Goal: Communication & Community: Answer question/provide support

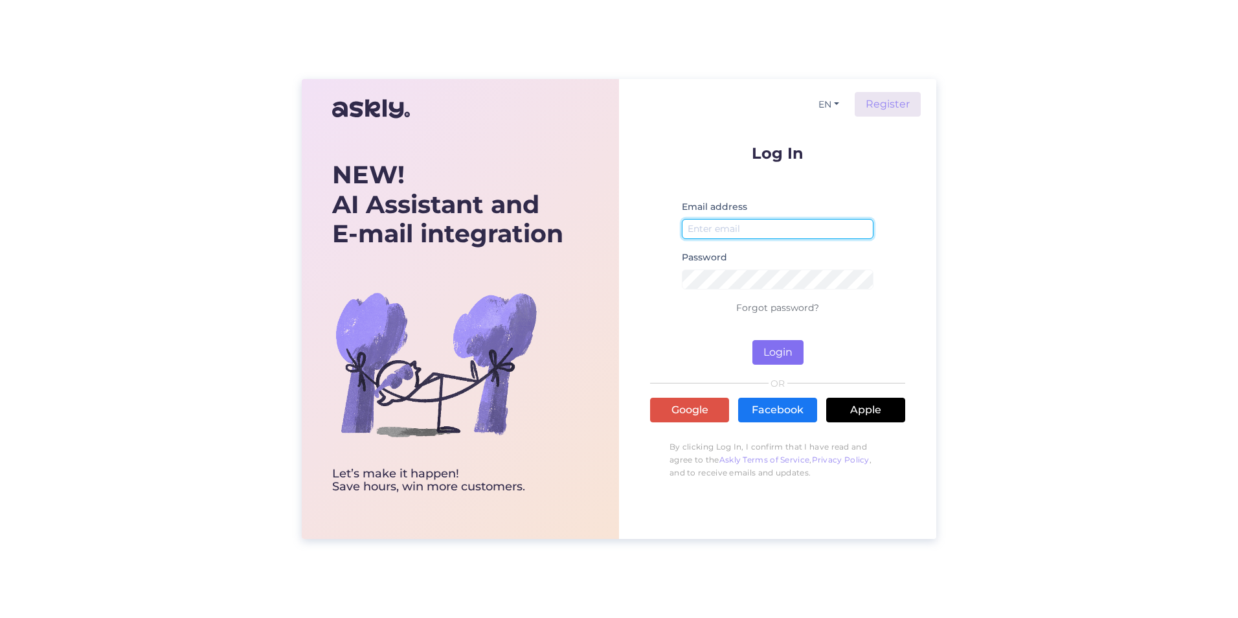
type input "[PERSON_NAME][EMAIL_ADDRESS][PERSON_NAME][DOMAIN_NAME]"
click at [778, 351] on button "Login" at bounding box center [777, 352] width 51 height 25
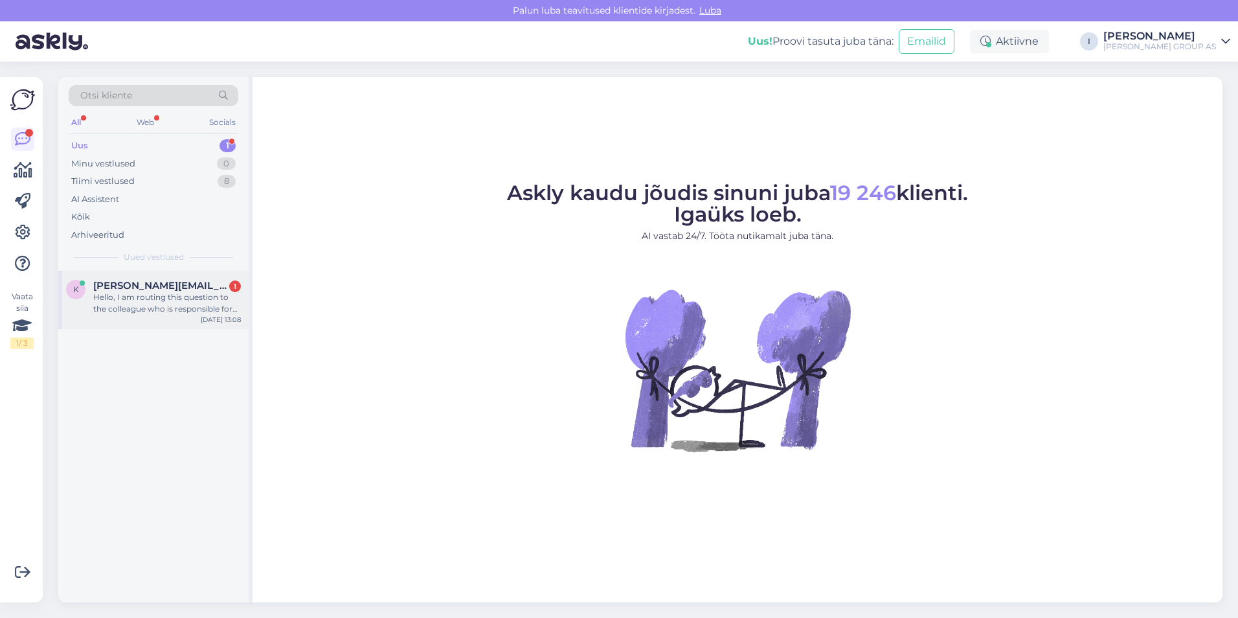
click at [120, 287] on span "[PERSON_NAME][EMAIL_ADDRESS][DOMAIN_NAME]" at bounding box center [160, 286] width 135 height 12
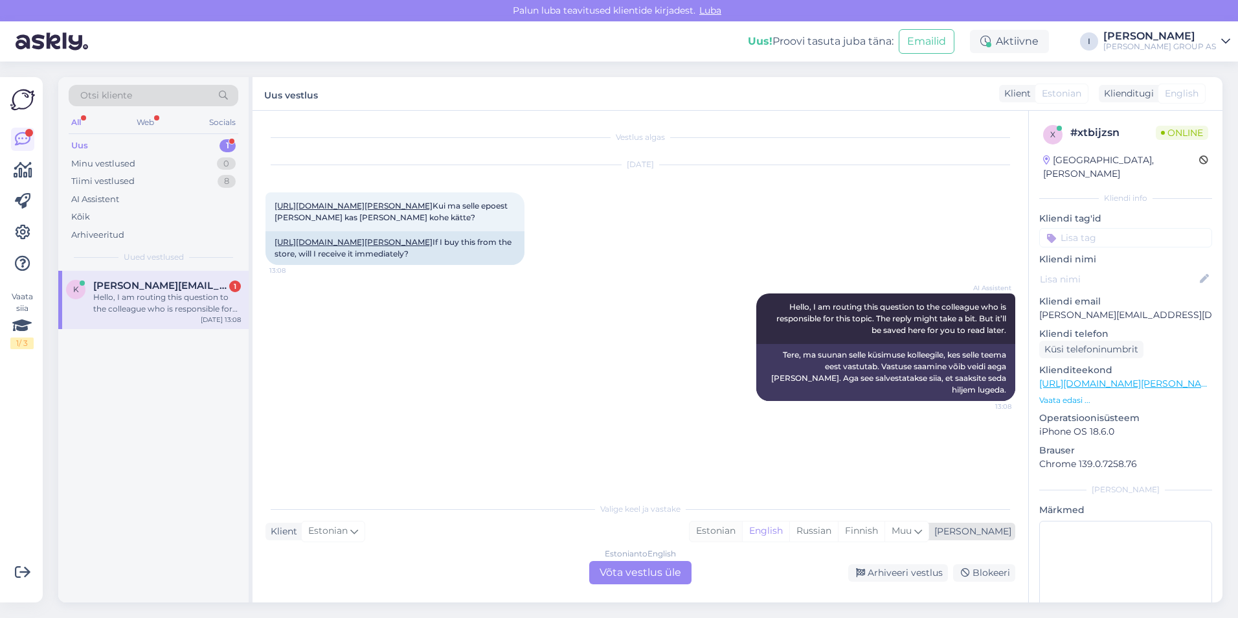
click at [742, 530] on div "Estonian" at bounding box center [716, 530] width 52 height 19
click at [660, 569] on div "Estonian to Estonian Võta vestlus üle" at bounding box center [640, 572] width 102 height 23
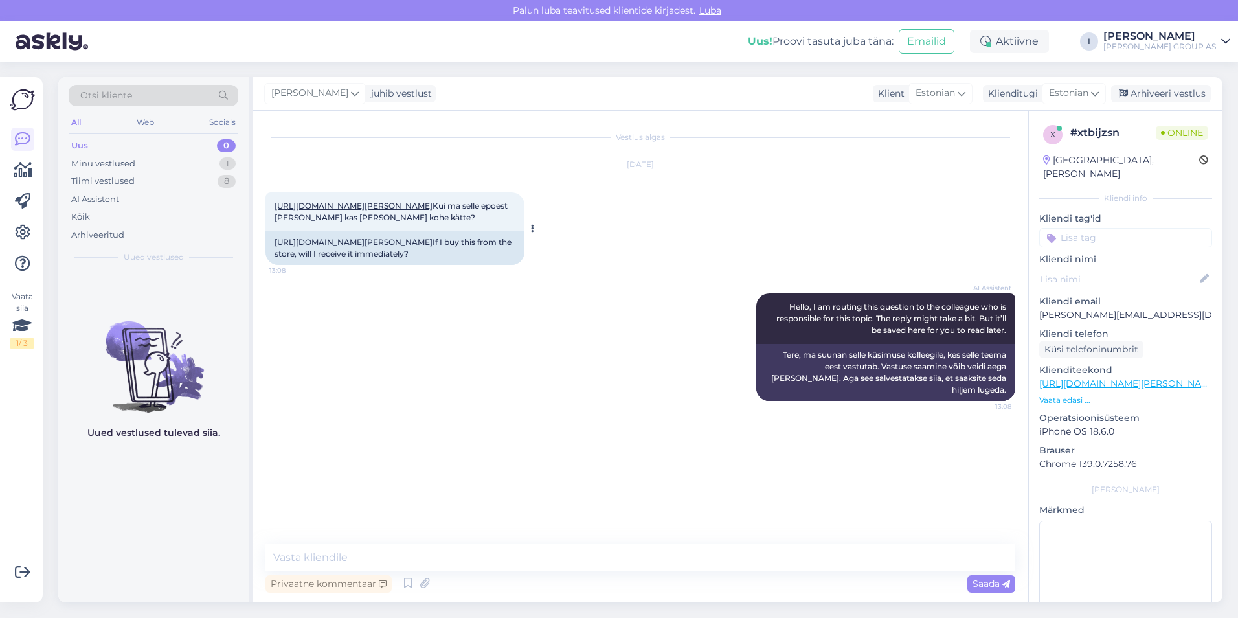
click at [433, 205] on link "[URL][DOMAIN_NAME][PERSON_NAME]" at bounding box center [354, 206] width 158 height 10
click at [579, 555] on textarea at bounding box center [640, 557] width 750 height 27
type textarea "Tere"
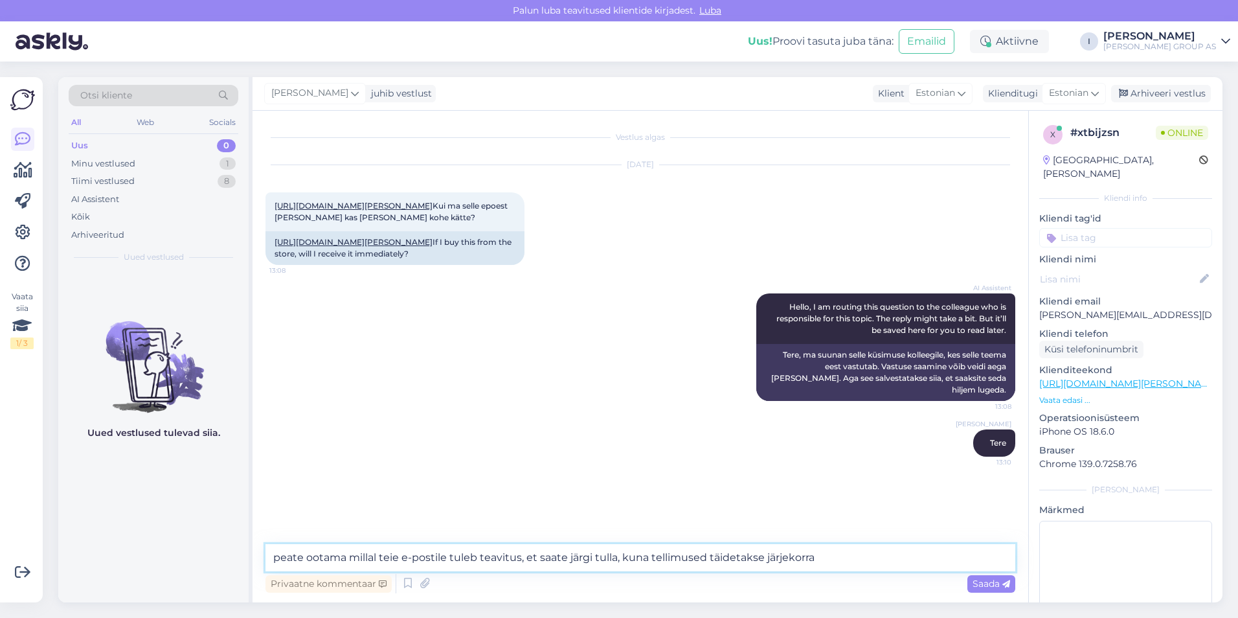
type textarea "peate ootama millal teie e-postile tuleb teavitus, et saate järgi tulla, kuna t…"
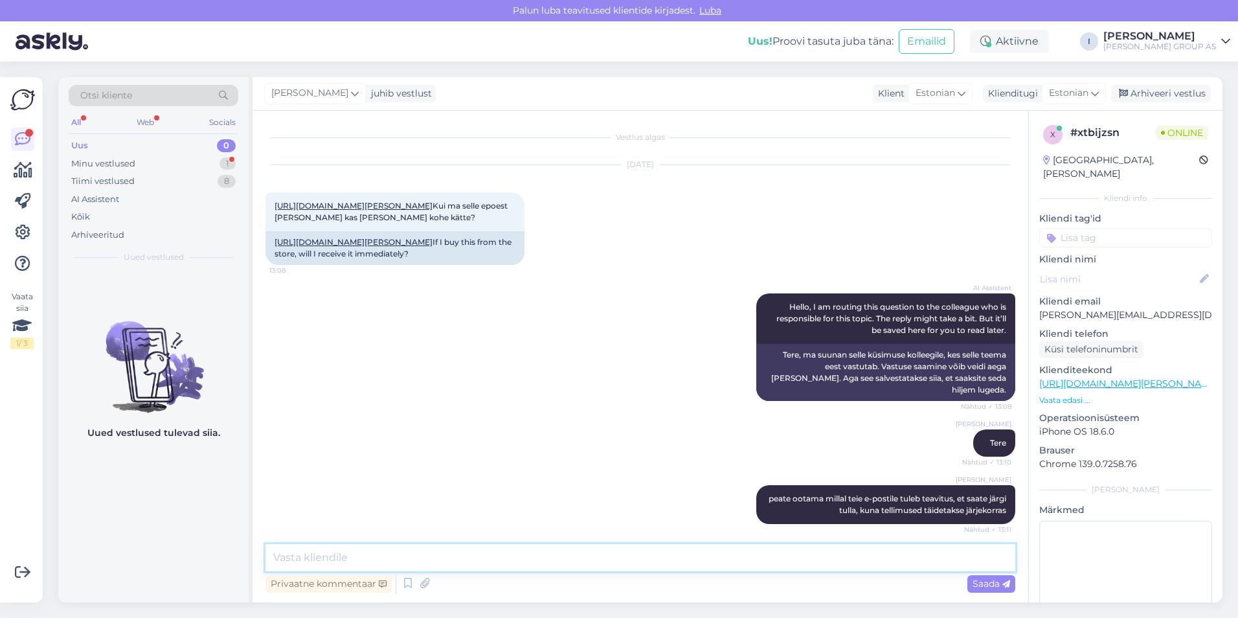
scroll to position [50, 0]
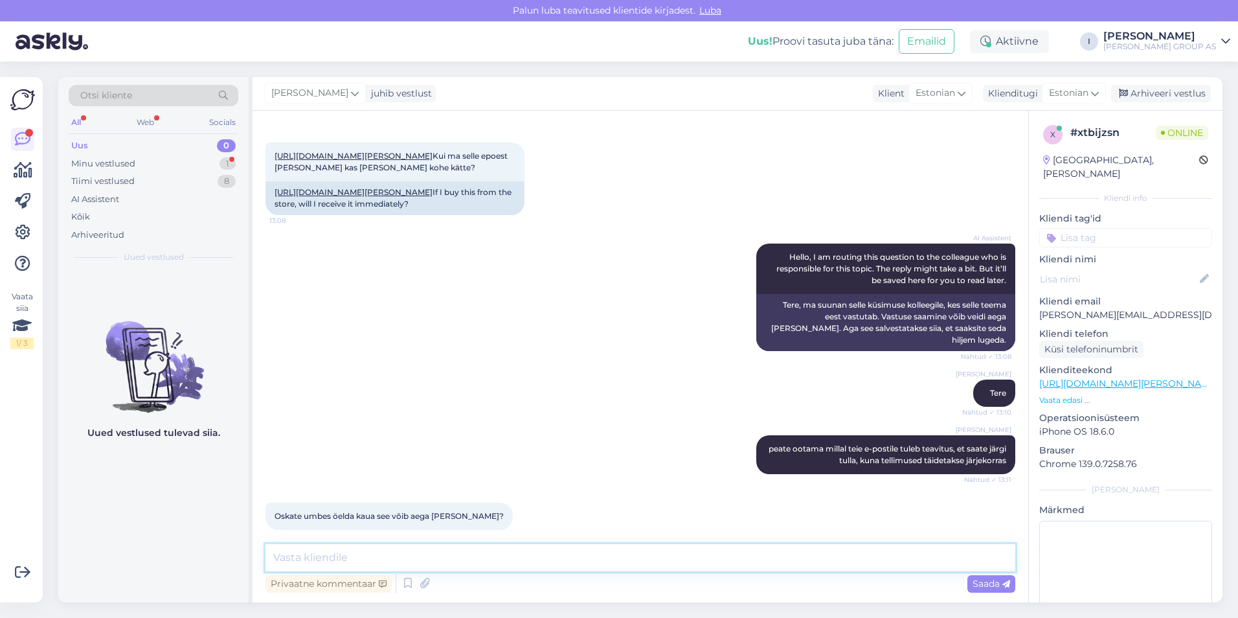
click at [528, 554] on textarea at bounding box center [640, 557] width 750 height 27
type textarea "hetkel on suur koormus [GEOGRAPHIC_DATA]"
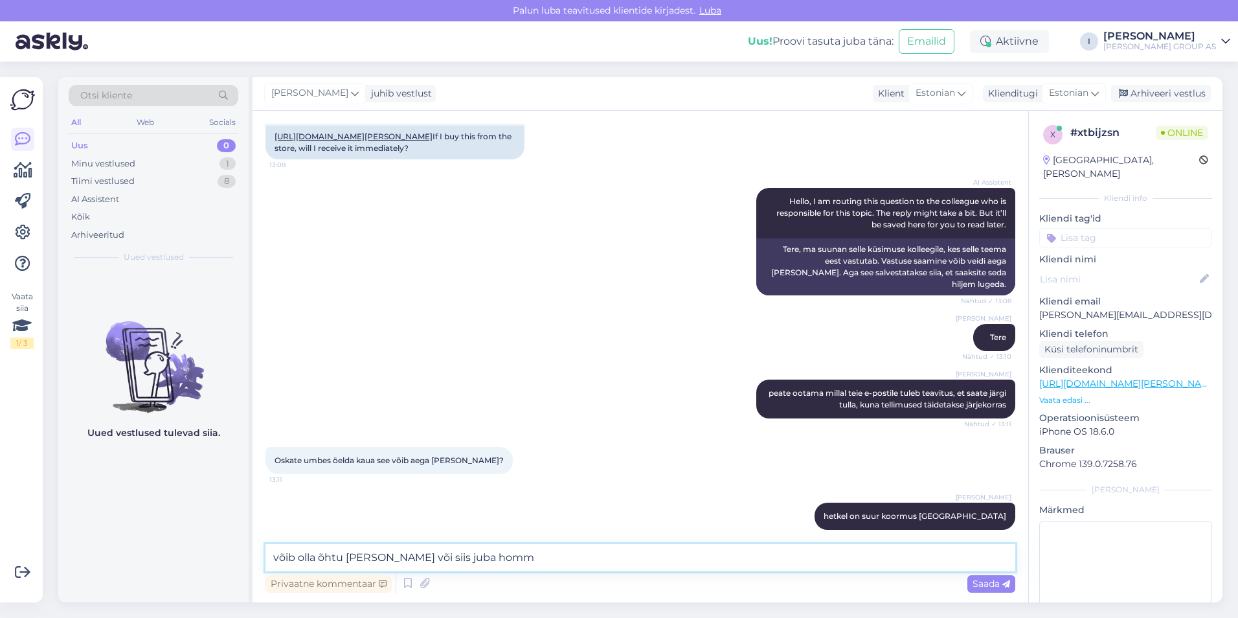
type textarea "võib olla õhtu [PERSON_NAME] või siis juba homme"
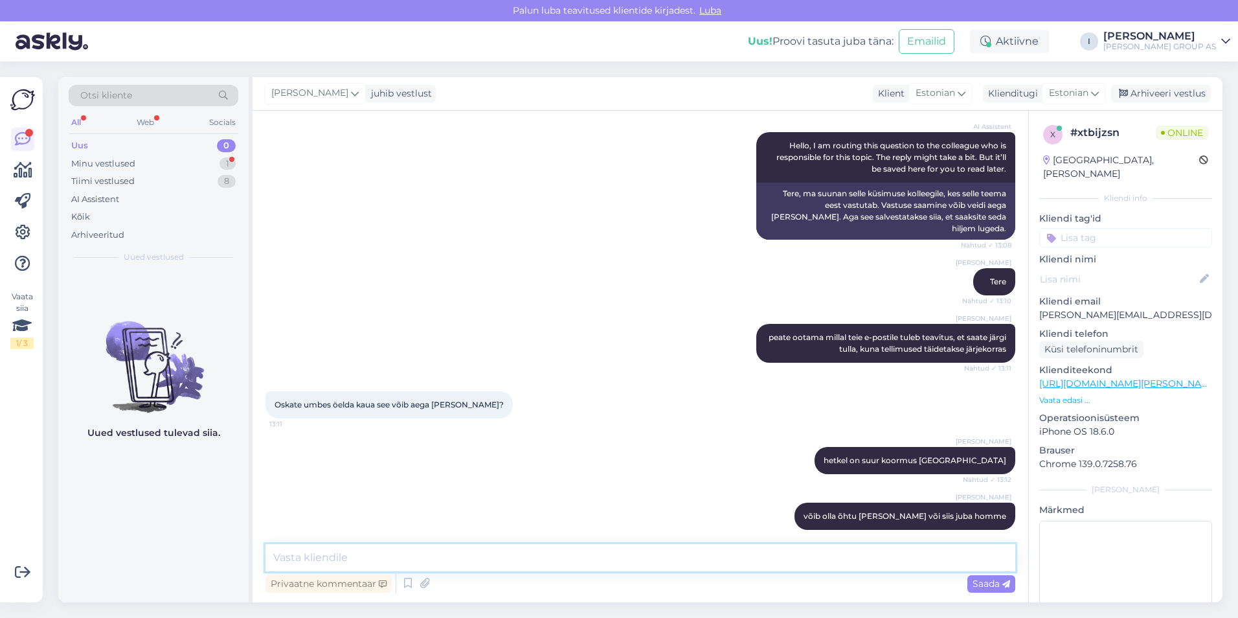
scroll to position [217, 0]
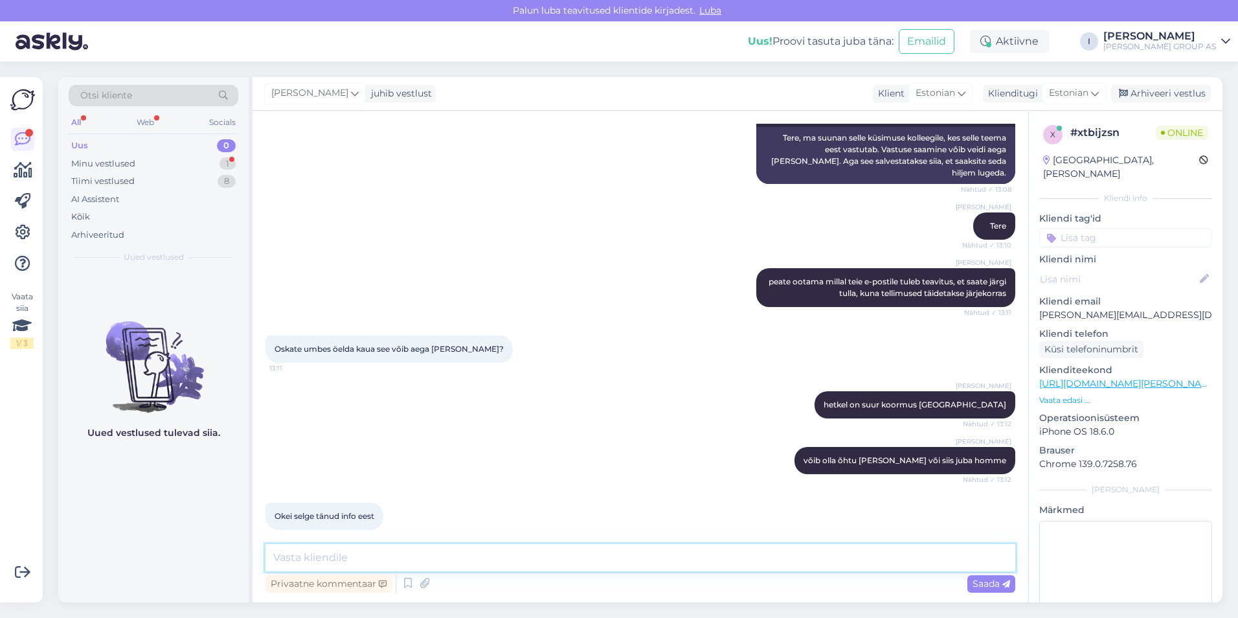
click at [540, 548] on textarea at bounding box center [640, 557] width 750 height 27
click at [1182, 91] on div "Arhiveeri vestlus" at bounding box center [1161, 93] width 100 height 17
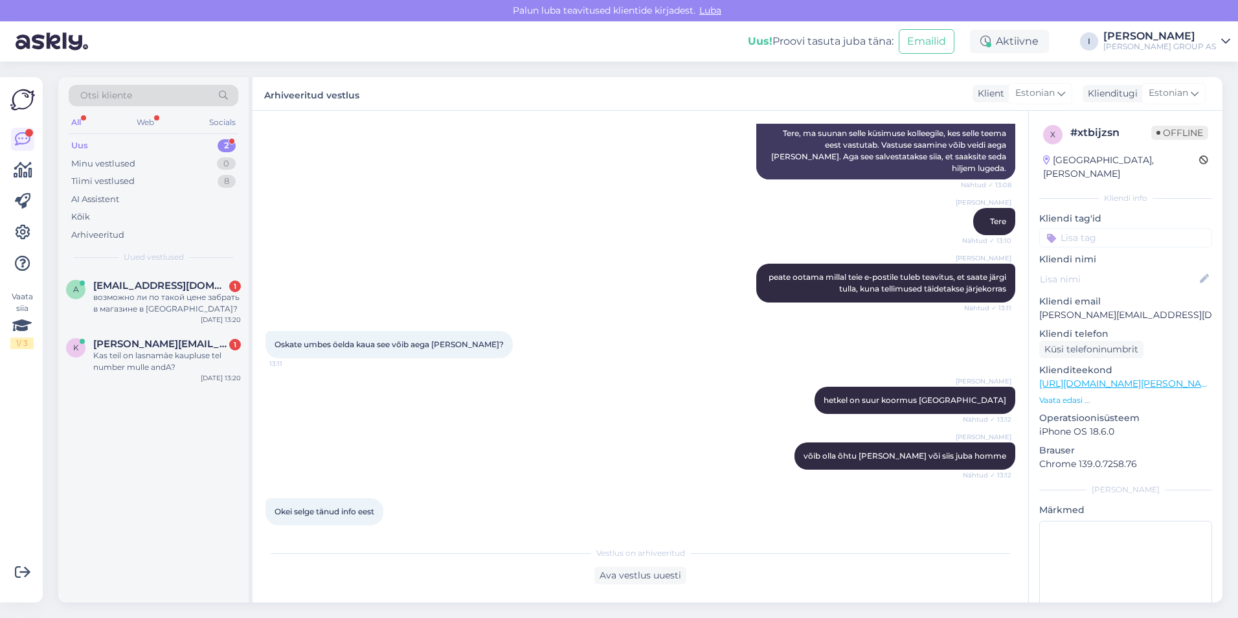
scroll to position [672, 0]
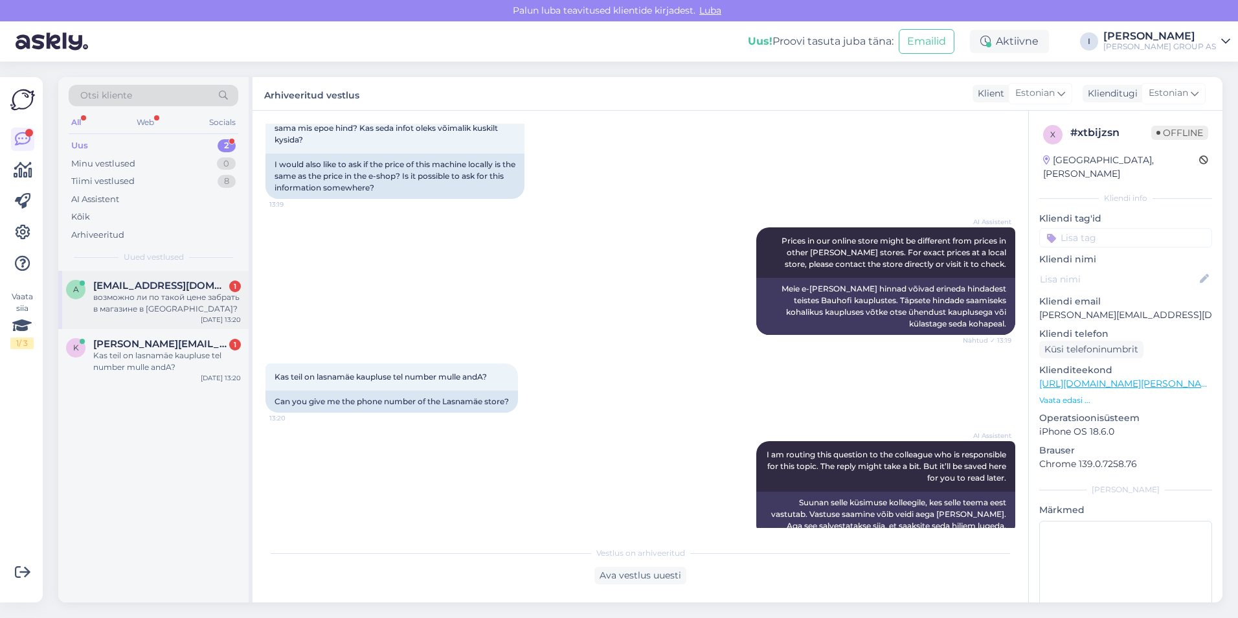
click at [111, 285] on span "[EMAIL_ADDRESS][DOMAIN_NAME]" at bounding box center [160, 286] width 135 height 12
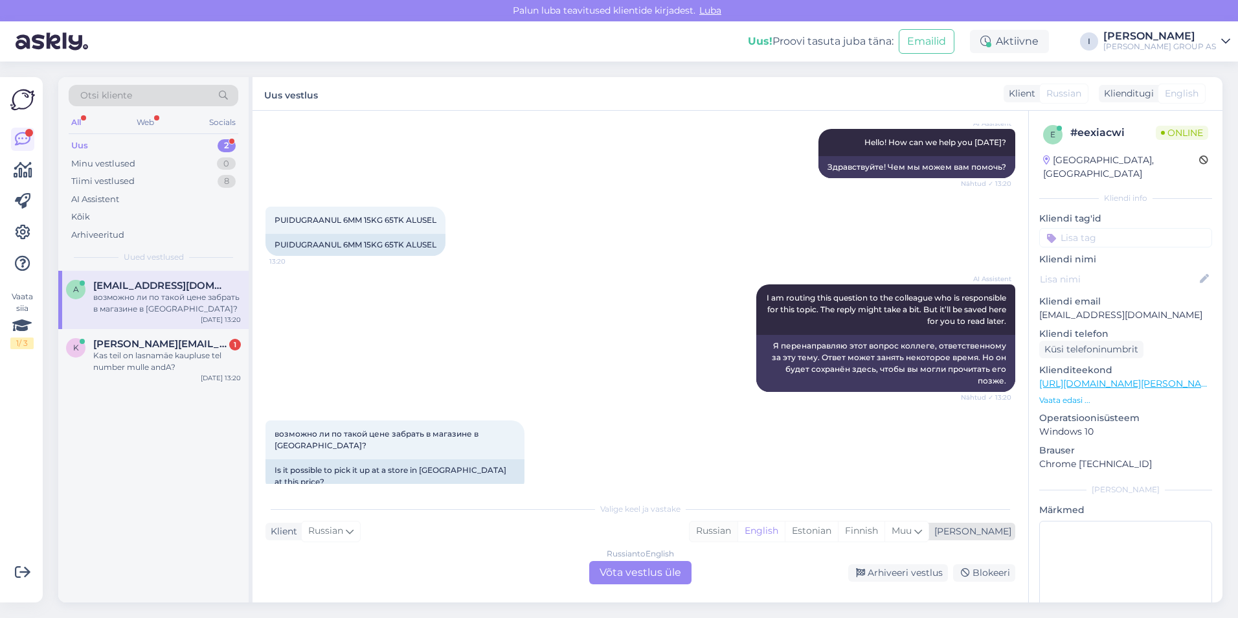
click at [737, 526] on div "Russian" at bounding box center [714, 530] width 48 height 19
click at [646, 567] on div "Russian to Russian Võta vestlus üle" at bounding box center [640, 572] width 102 height 23
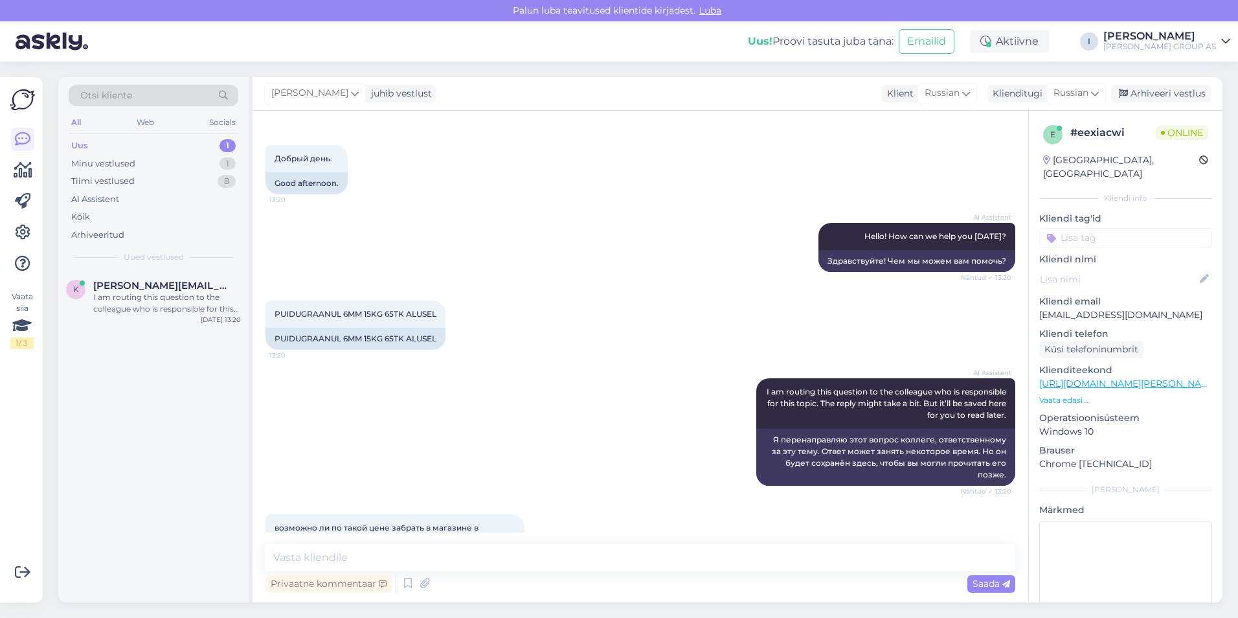
scroll to position [93, 0]
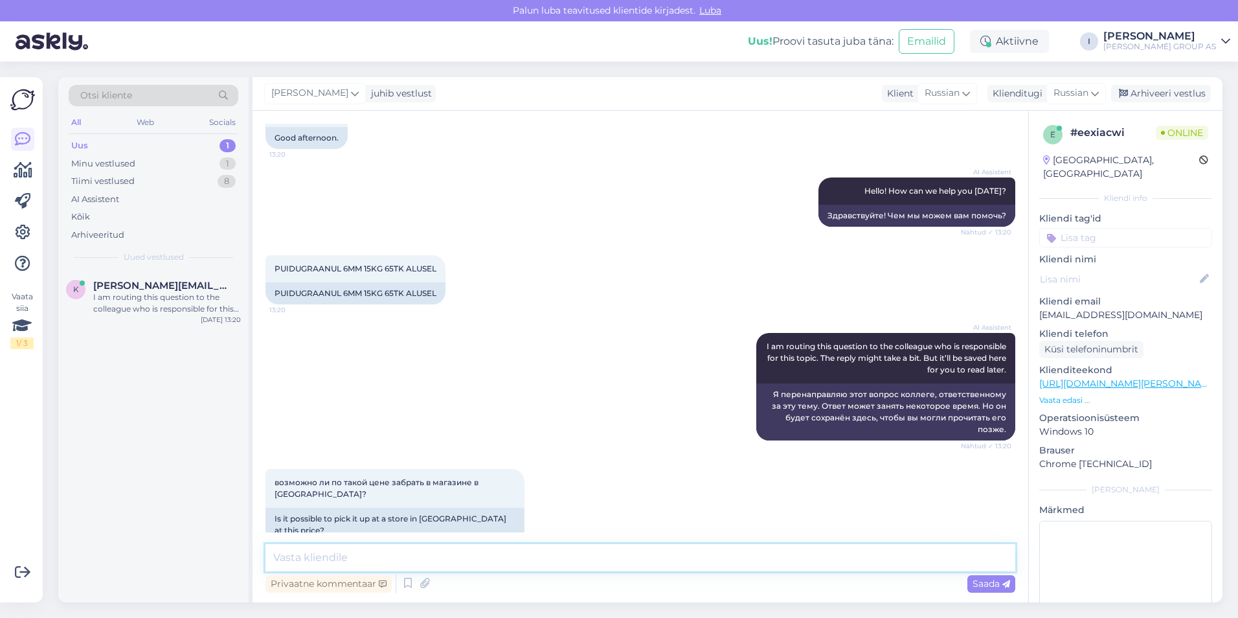
click at [535, 556] on textarea at bounding box center [640, 557] width 750 height 27
type textarea "здравствуйте"
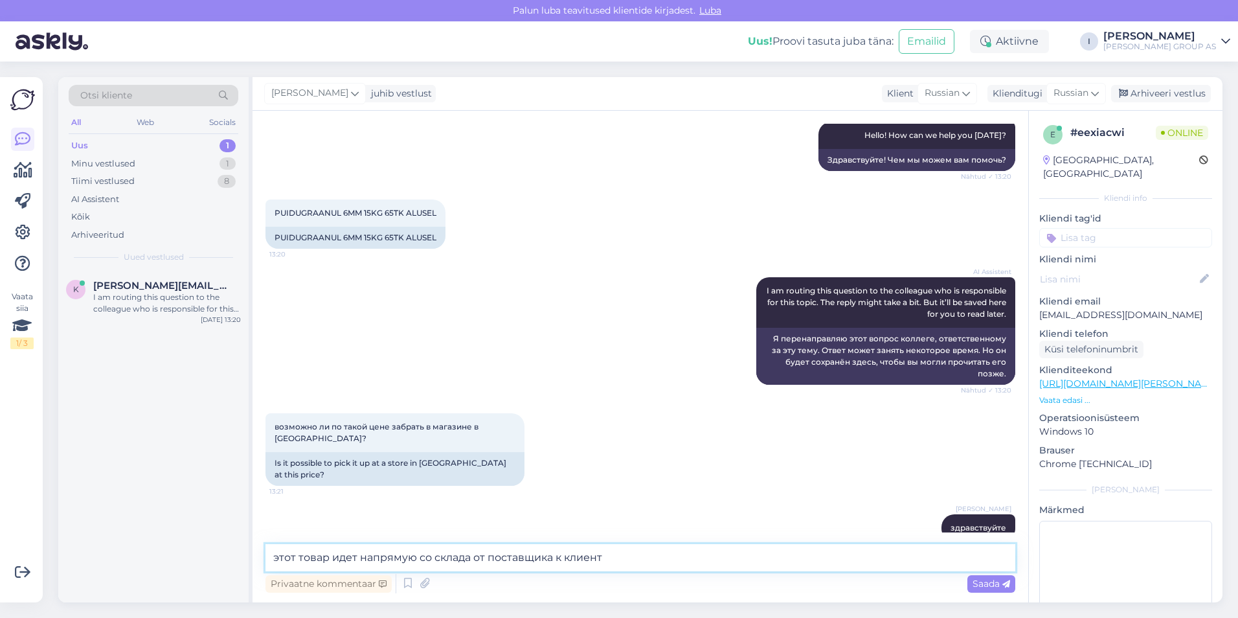
type textarea "этот товар идет напрямую со склада от поставщика к клиенту"
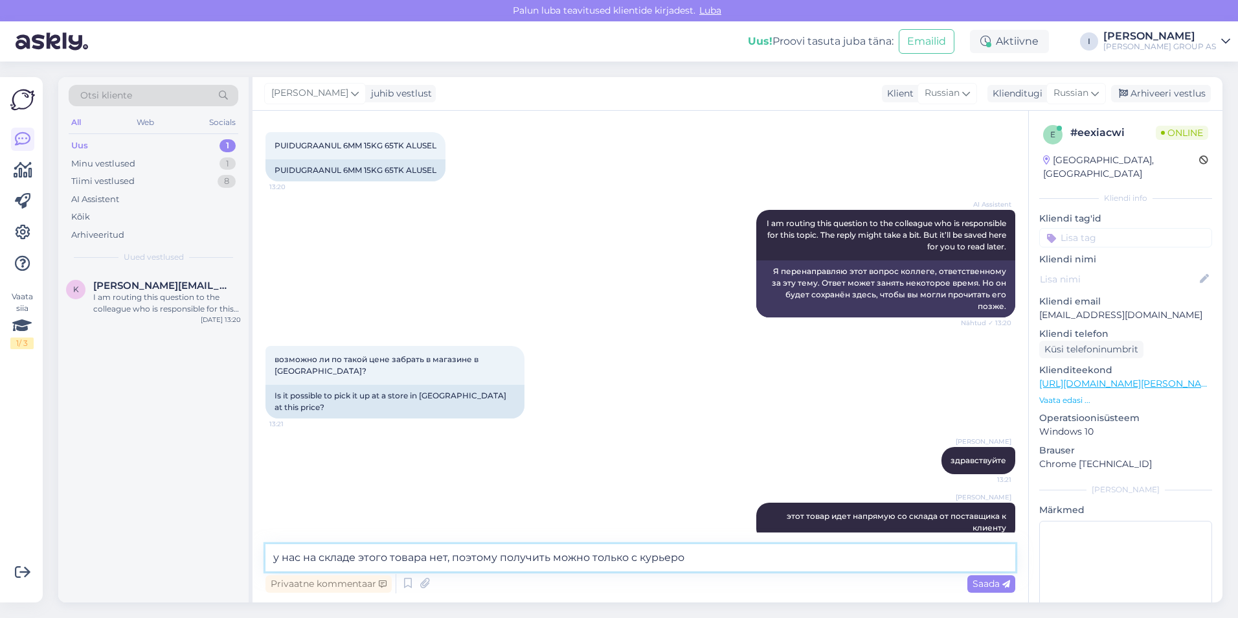
type textarea "у нас на складе этого товара нет, поэтому получить можно только с курьером"
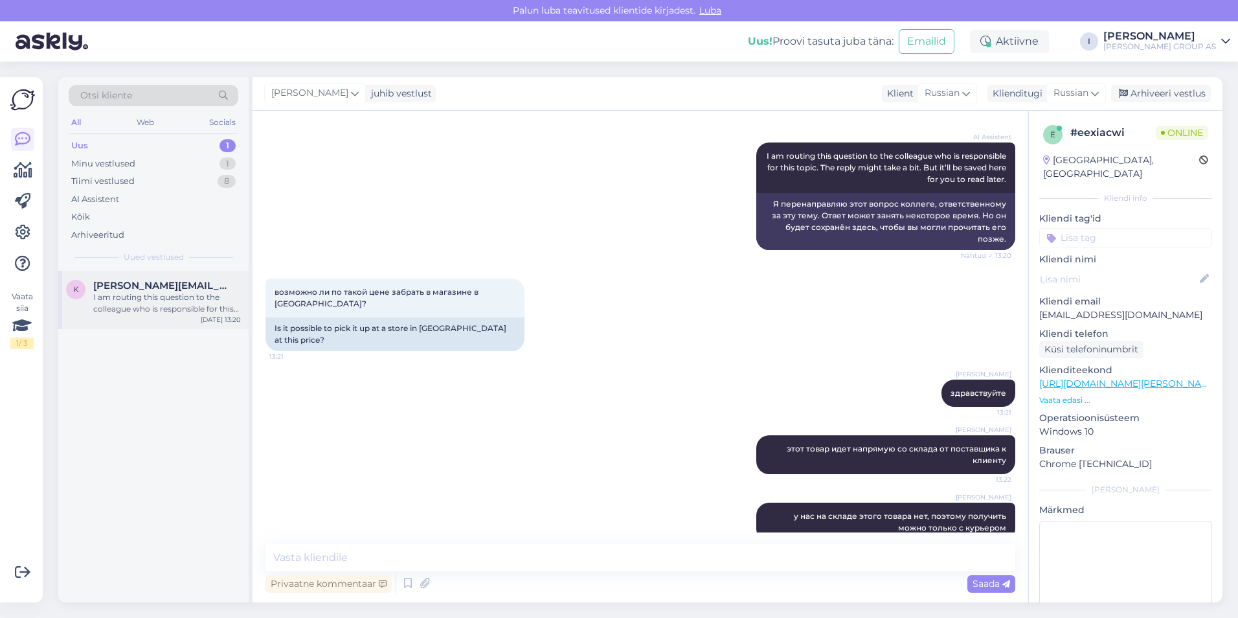
click at [120, 289] on span "[PERSON_NAME][EMAIL_ADDRESS][DOMAIN_NAME]" at bounding box center [160, 286] width 135 height 12
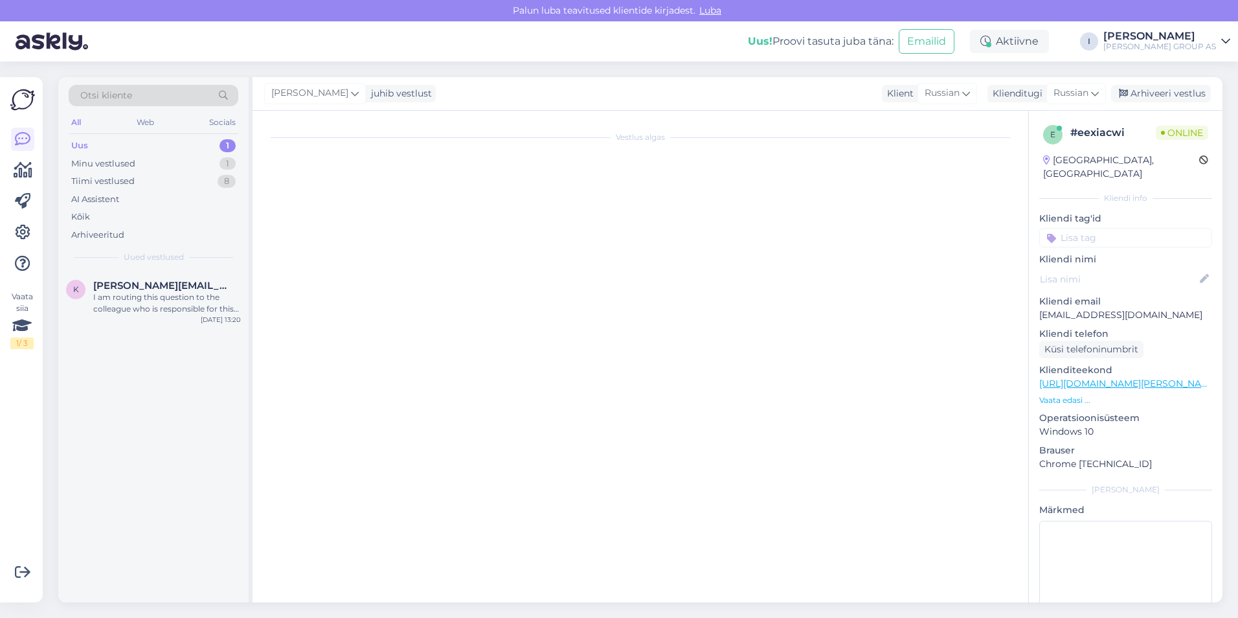
scroll to position [716, 0]
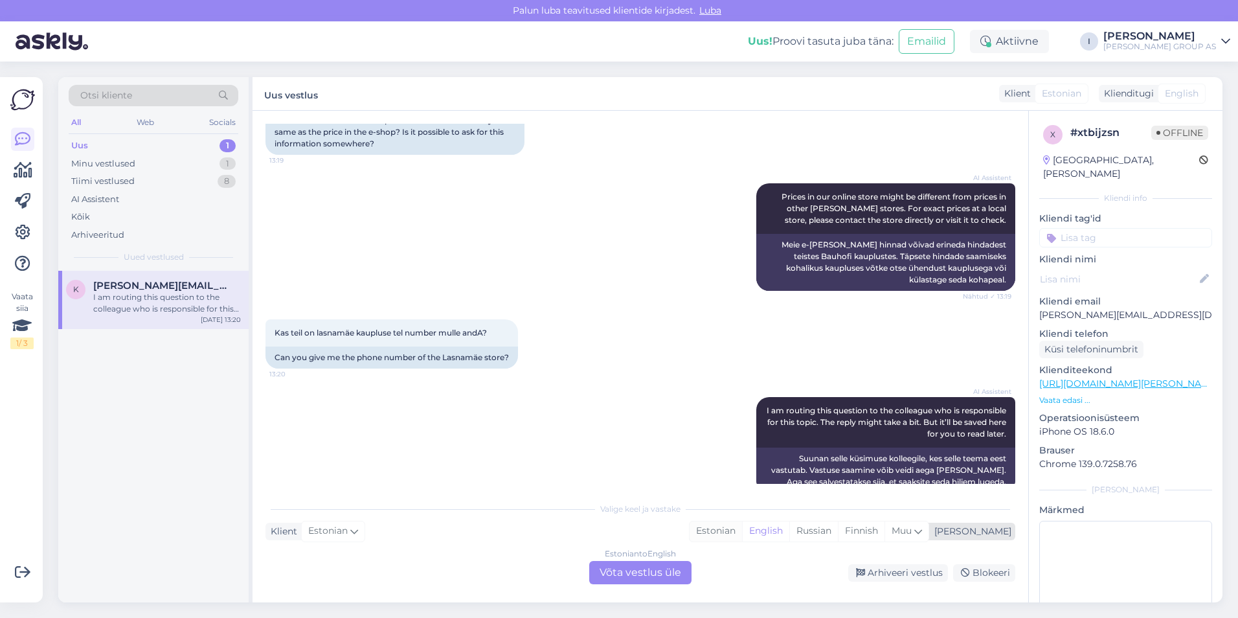
click at [742, 529] on div "Estonian" at bounding box center [716, 530] width 52 height 19
click at [654, 573] on div "Estonian to Estonian Võta vestlus üle" at bounding box center [640, 572] width 102 height 23
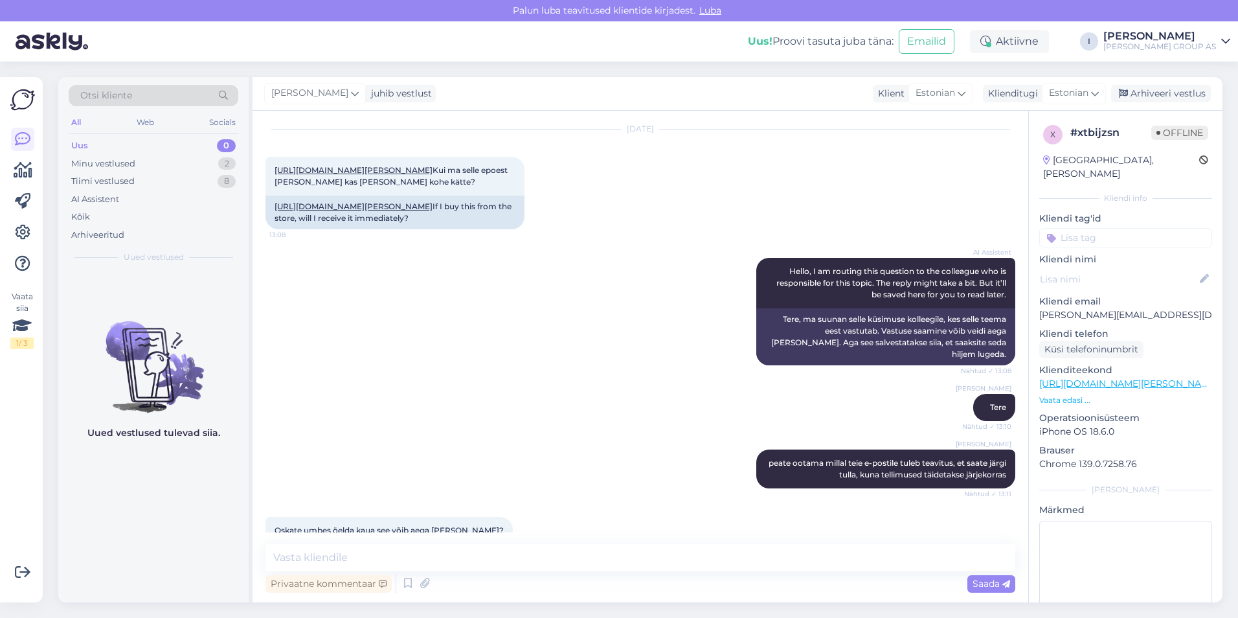
scroll to position [0, 0]
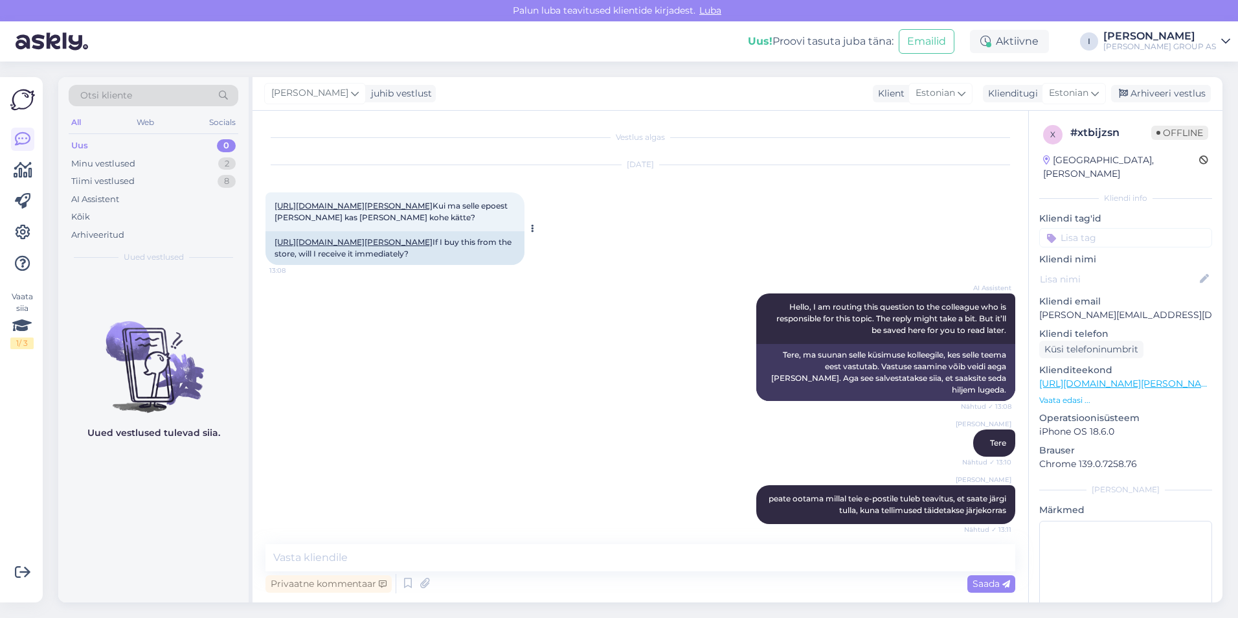
click at [418, 204] on link "[URL][DOMAIN_NAME][PERSON_NAME]" at bounding box center [354, 206] width 158 height 10
click at [604, 568] on textarea at bounding box center [640, 557] width 750 height 27
type textarea "л"
paste textarea "718472"
type textarea "kohapeal hind on 1799"
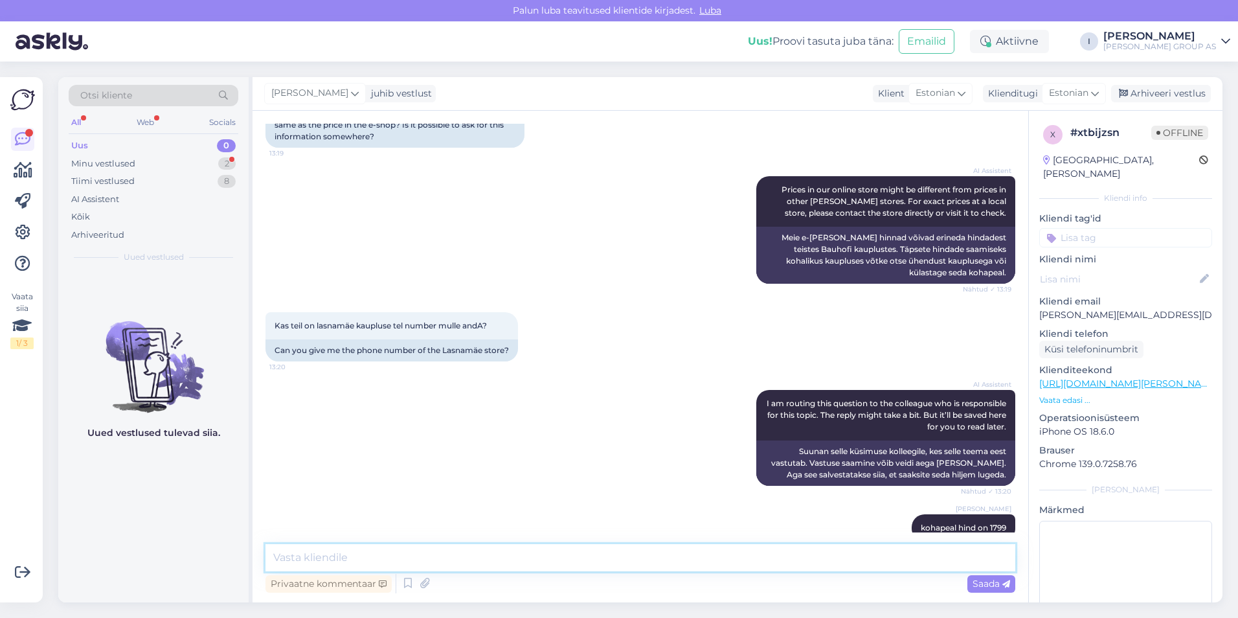
scroll to position [779, 0]
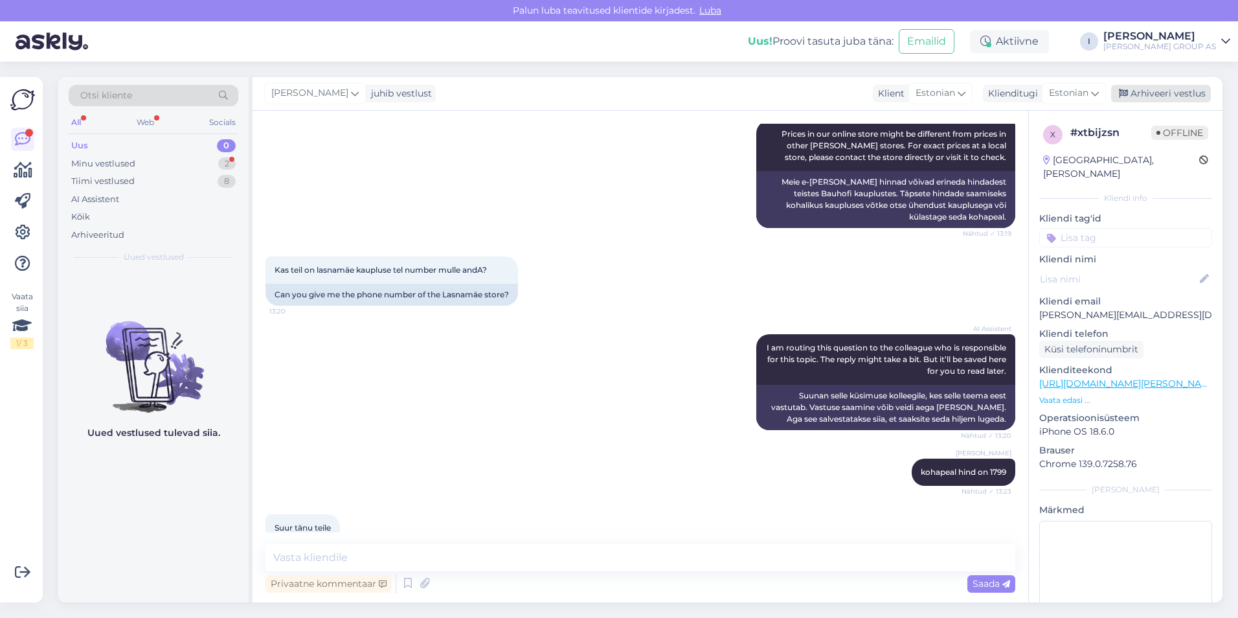
click at [1169, 87] on div "Arhiveeri vestlus" at bounding box center [1161, 93] width 100 height 17
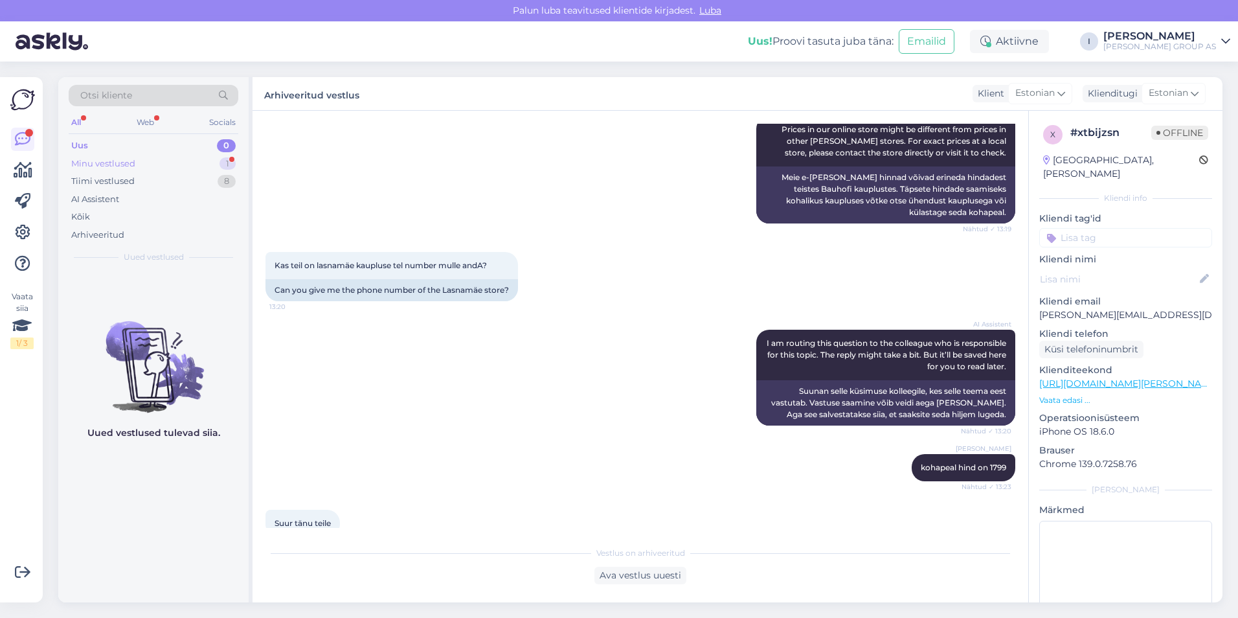
click at [149, 162] on div "Minu vestlused 1" at bounding box center [154, 164] width 170 height 18
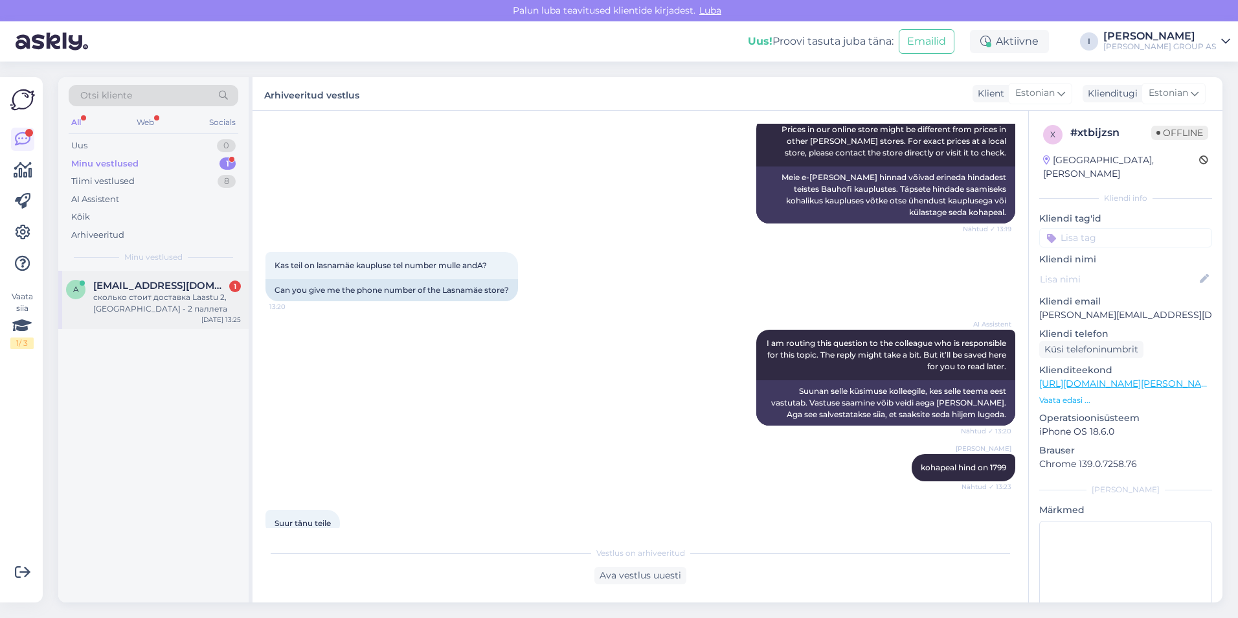
click at [153, 306] on div "сколько стоит доставка Laastu 2, [GEOGRAPHIC_DATA] - 2 паллета" at bounding box center [167, 302] width 148 height 23
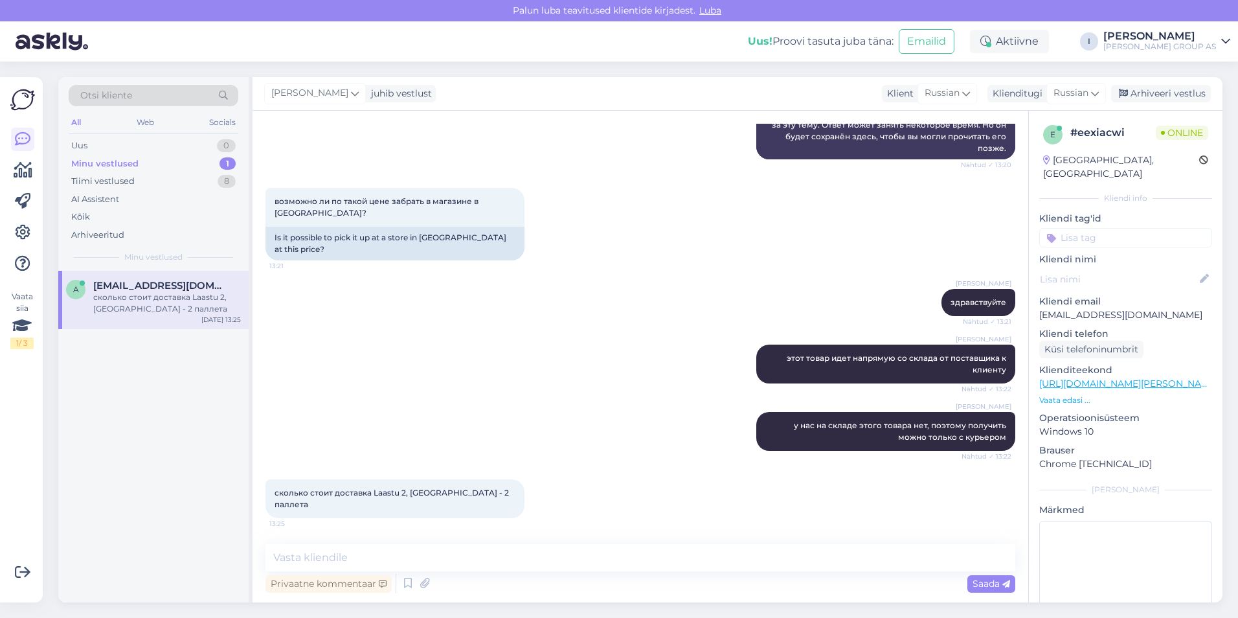
scroll to position [339, 0]
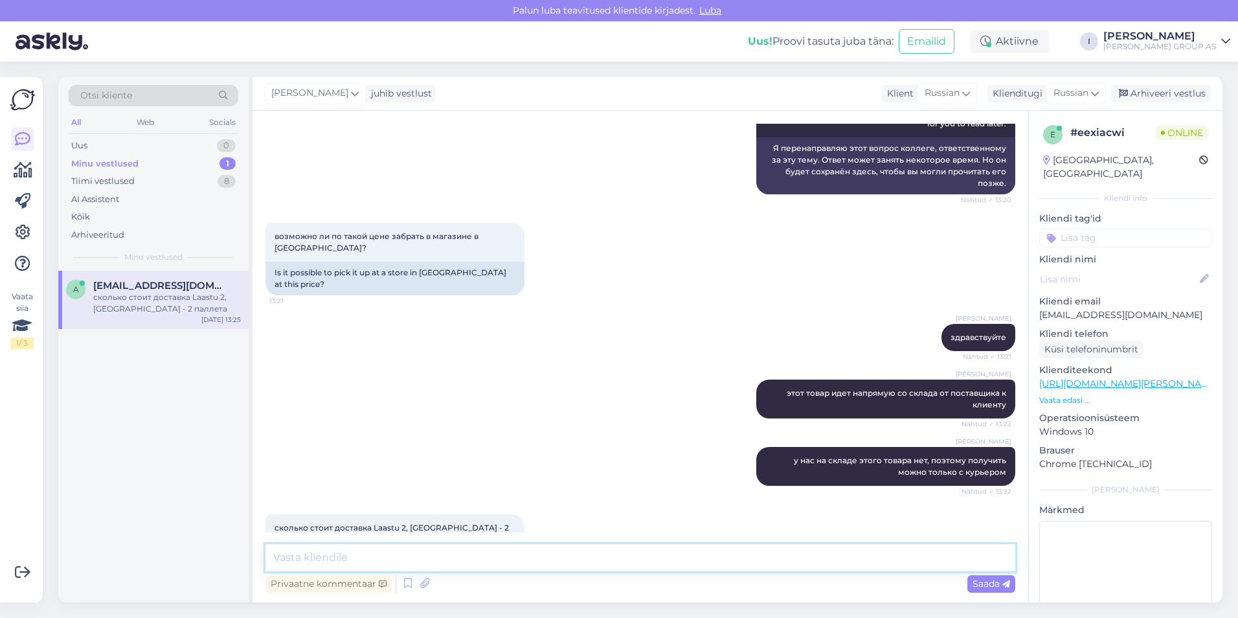
click at [636, 565] on textarea at bounding box center [640, 557] width 750 height 27
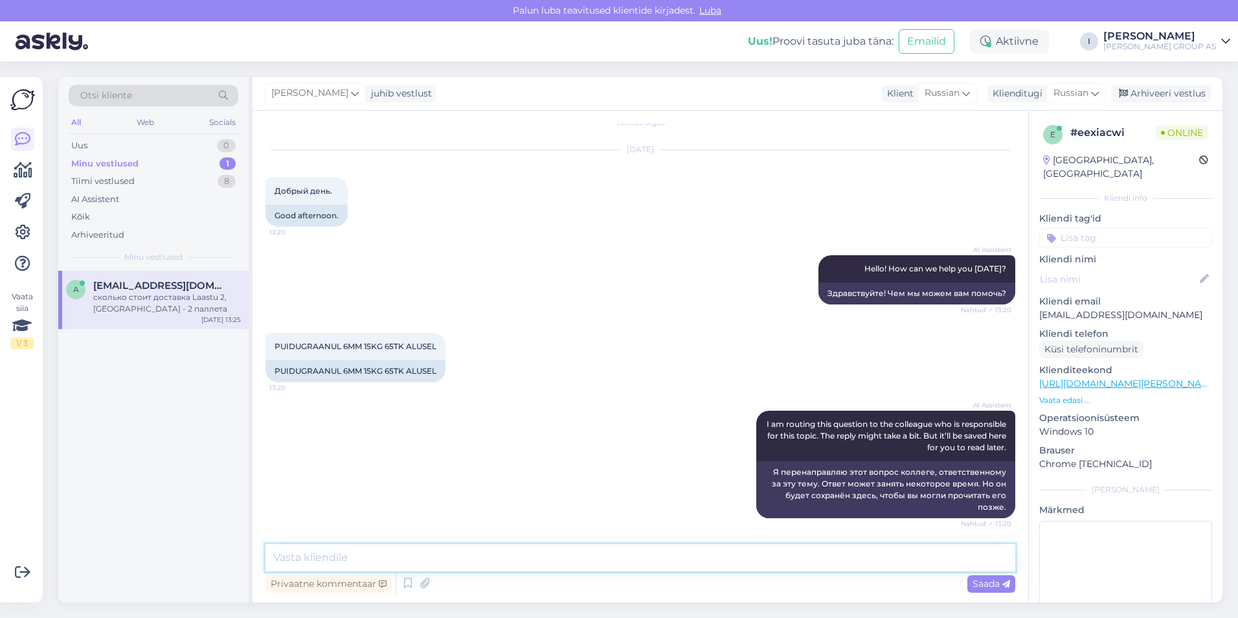
scroll to position [144, 0]
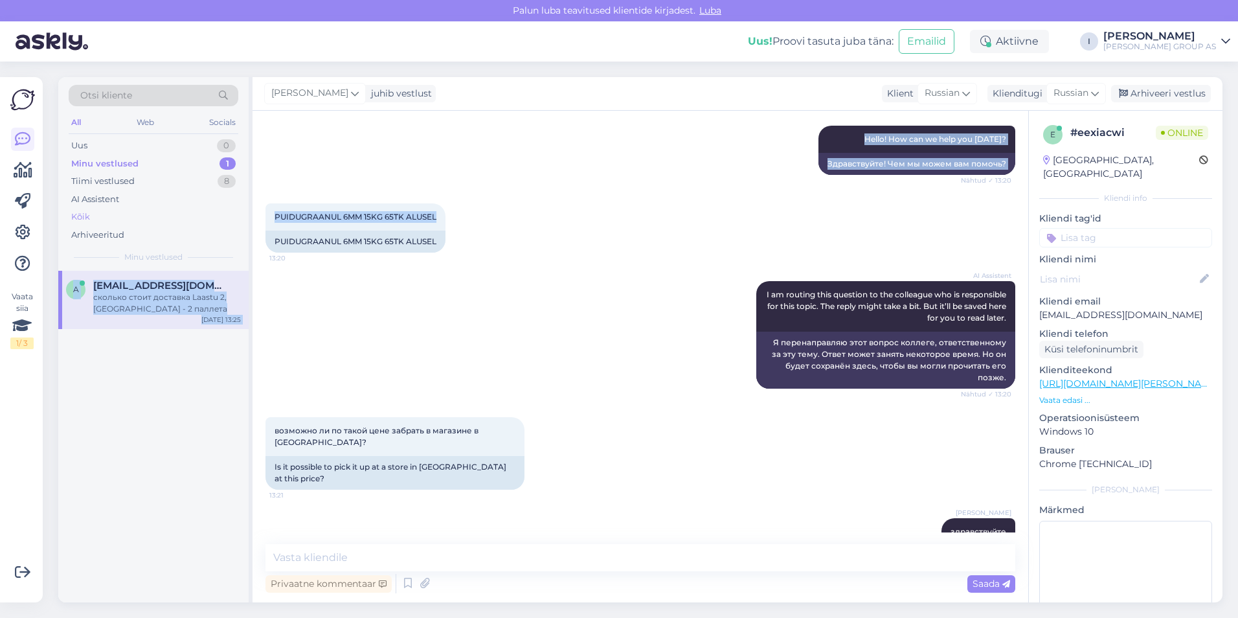
drag, startPoint x: 394, startPoint y: 217, endPoint x: 237, endPoint y: 217, distance: 156.7
click at [237, 217] on div "Otsi kliente All Web Socials Uus 0 Minu vestlused 1 Tiimi vestlused 8 AI Assist…" at bounding box center [640, 339] width 1164 height 525
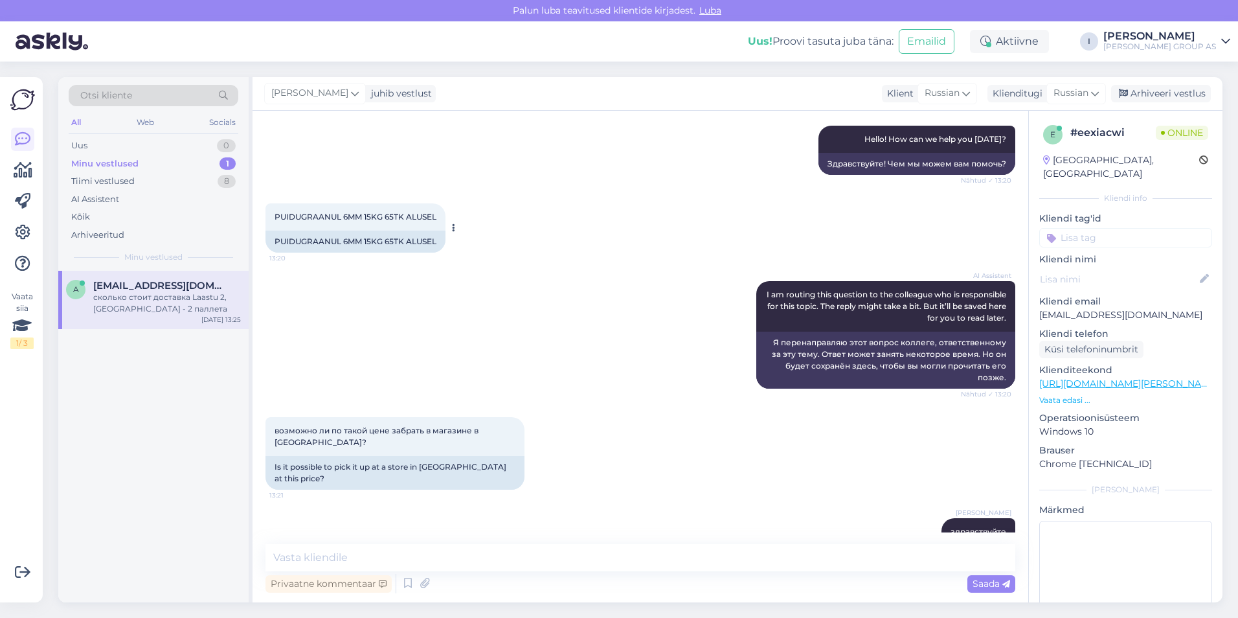
drag, startPoint x: 237, startPoint y: 217, endPoint x: 394, endPoint y: 249, distance: 160.6
click at [393, 246] on div "PUIDUGRAANUL 6MM 15KG 65TK ALUSEL" at bounding box center [355, 242] width 180 height 22
drag, startPoint x: 441, startPoint y: 212, endPoint x: 275, endPoint y: 216, distance: 165.8
click at [275, 216] on div "PUIDUGRAANUL 6MM 15KG 65TK ALUSEL 13:20" at bounding box center [355, 216] width 180 height 27
copy span "PUIDUGRAANUL 6MM 15KG 65TK ALUSEL"
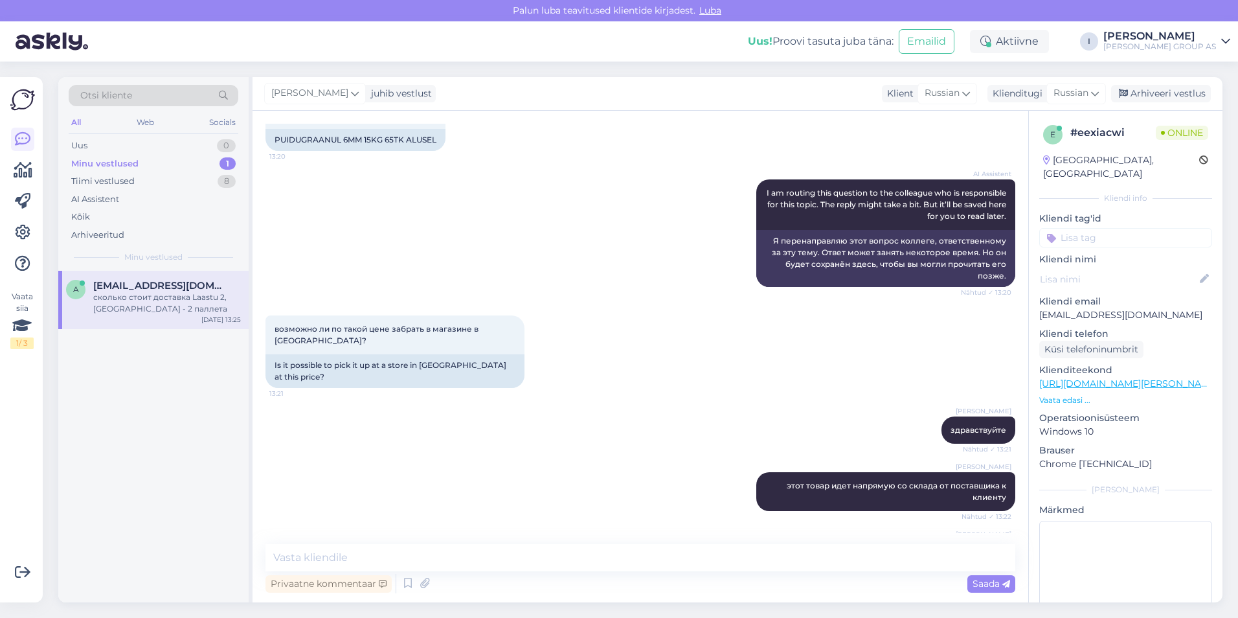
scroll to position [339, 0]
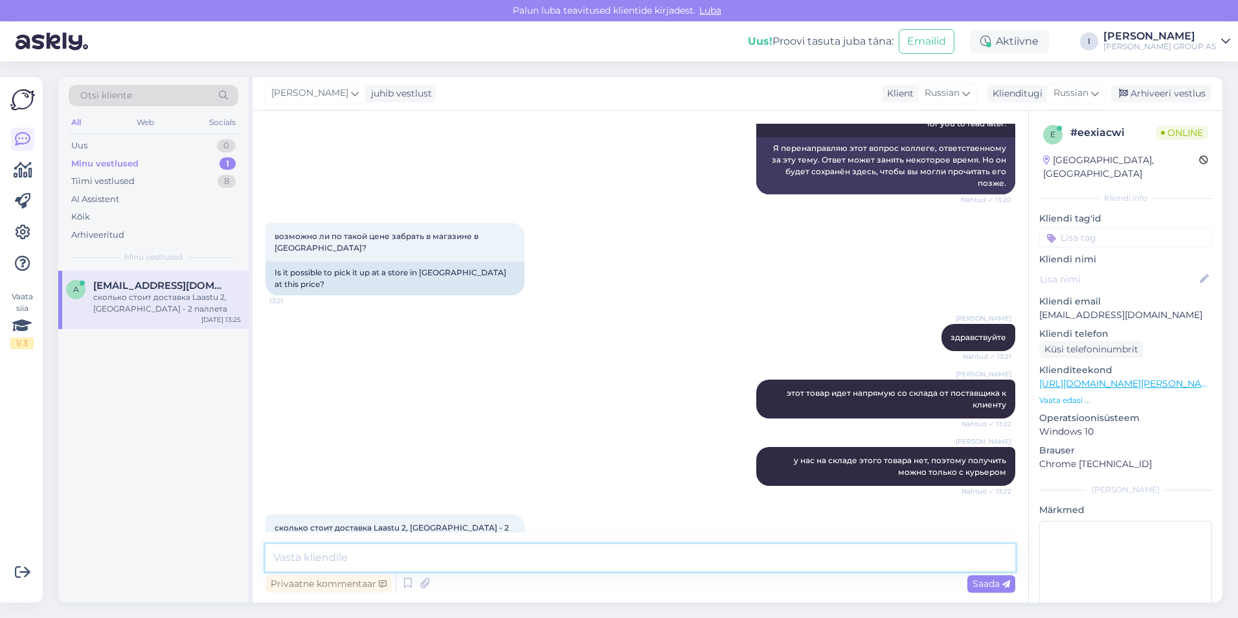
click at [736, 556] on textarea at bounding box center [640, 557] width 750 height 27
type textarea "97.25"
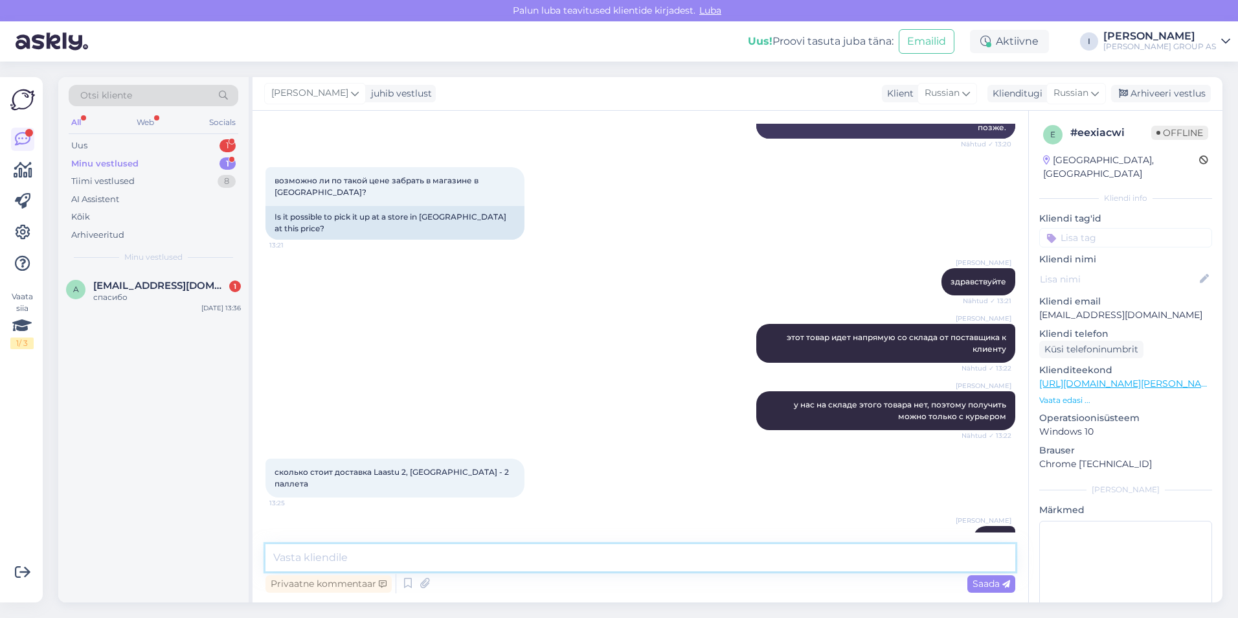
scroll to position [450, 0]
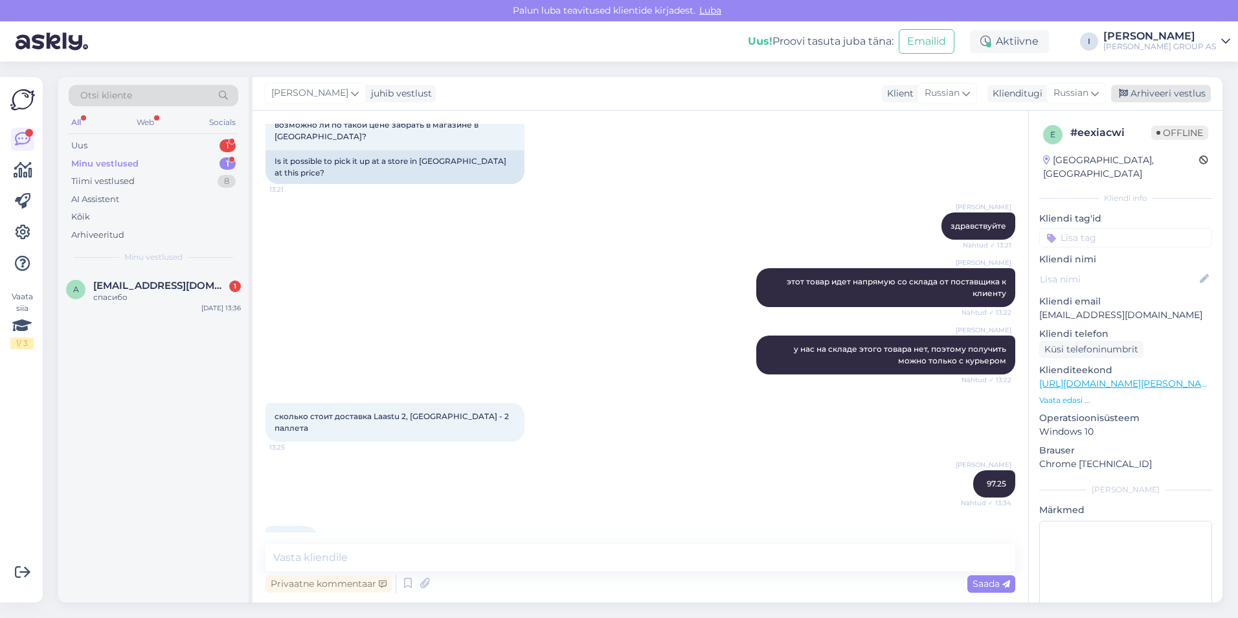
click at [1161, 94] on div "Arhiveeri vestlus" at bounding box center [1161, 93] width 100 height 17
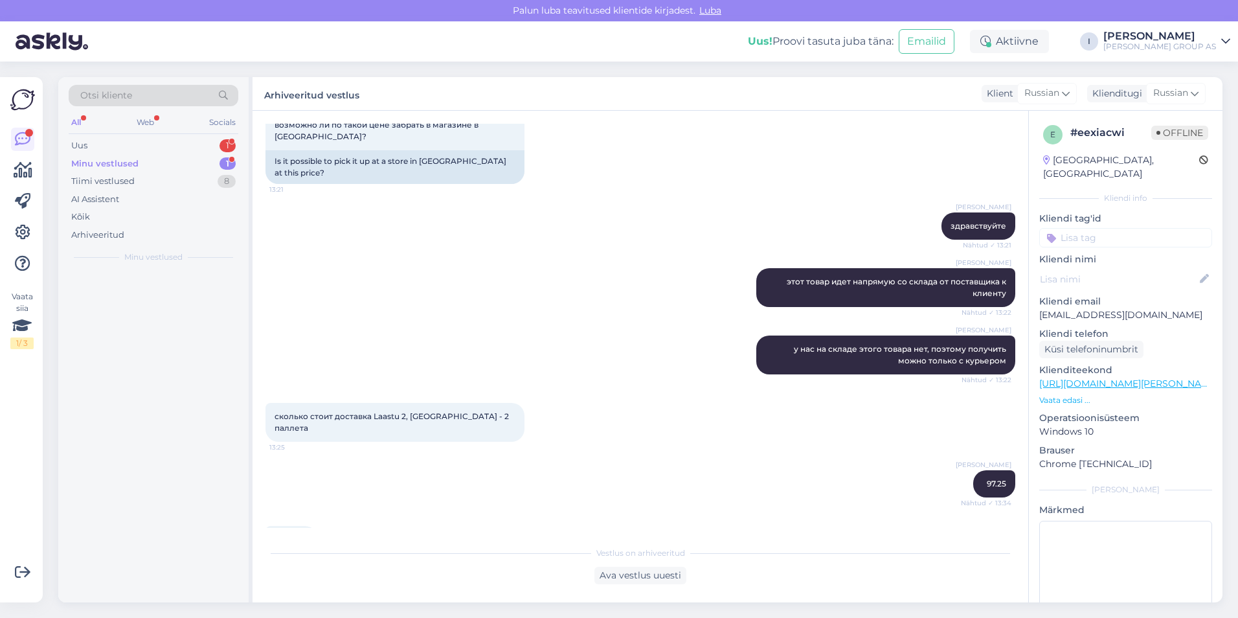
scroll to position [455, 0]
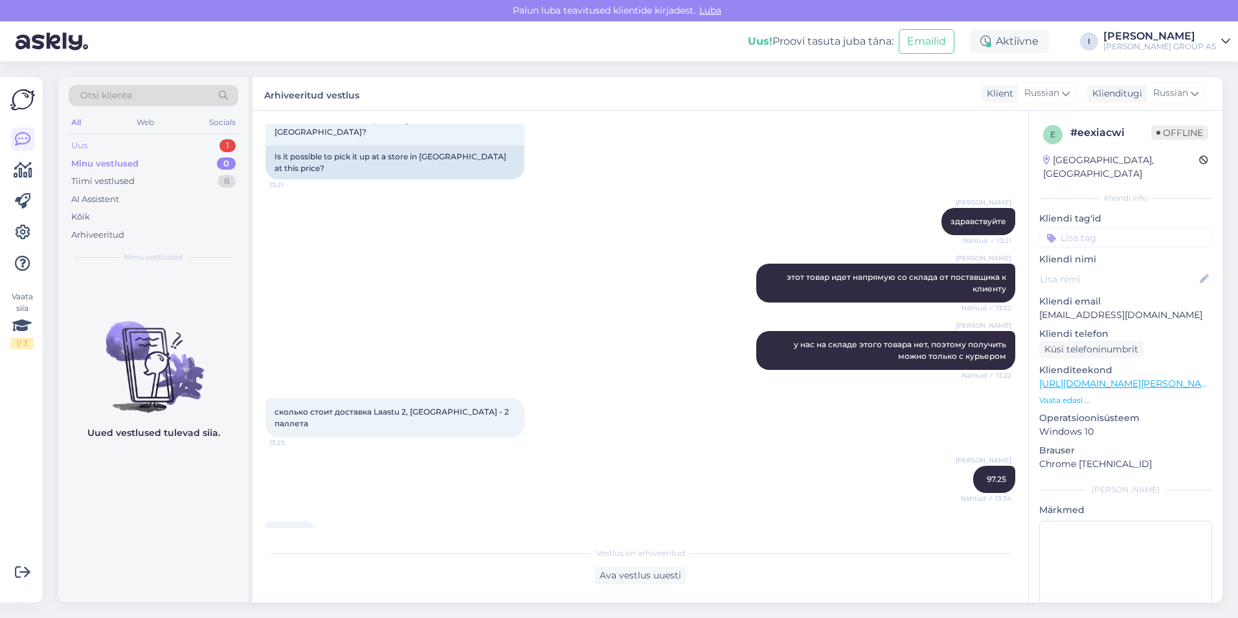
click at [155, 141] on div "Uus 1" at bounding box center [154, 146] width 170 height 18
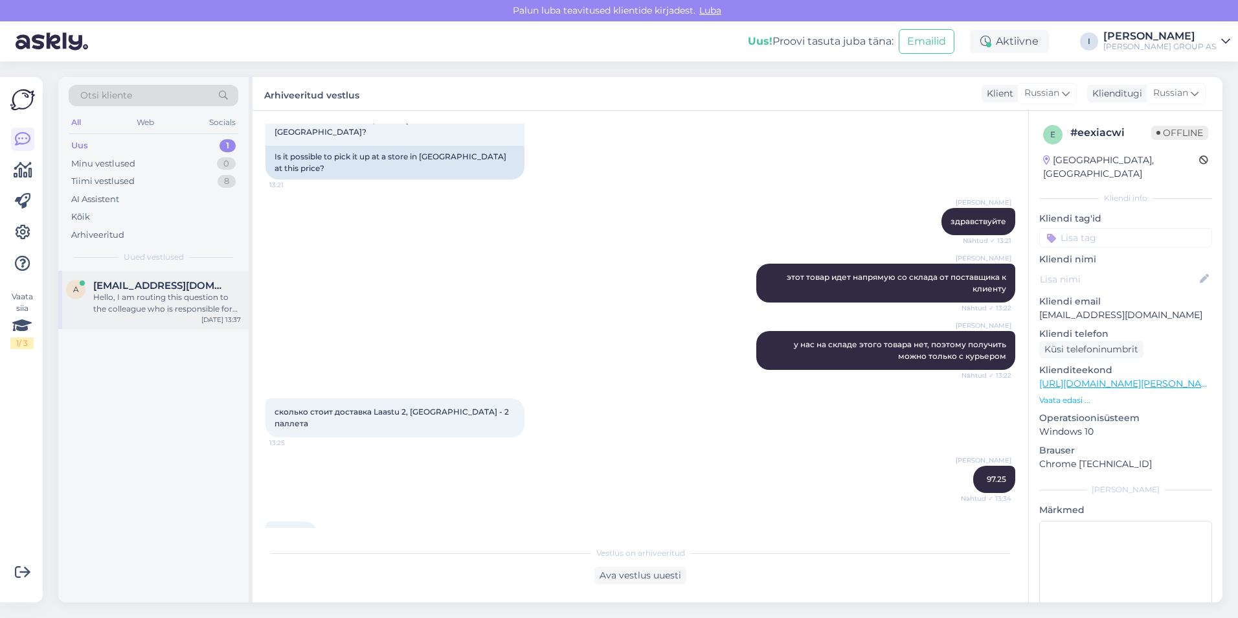
click at [143, 299] on div "Hello, I am routing this question to the colleague who is responsible for this …" at bounding box center [167, 302] width 148 height 23
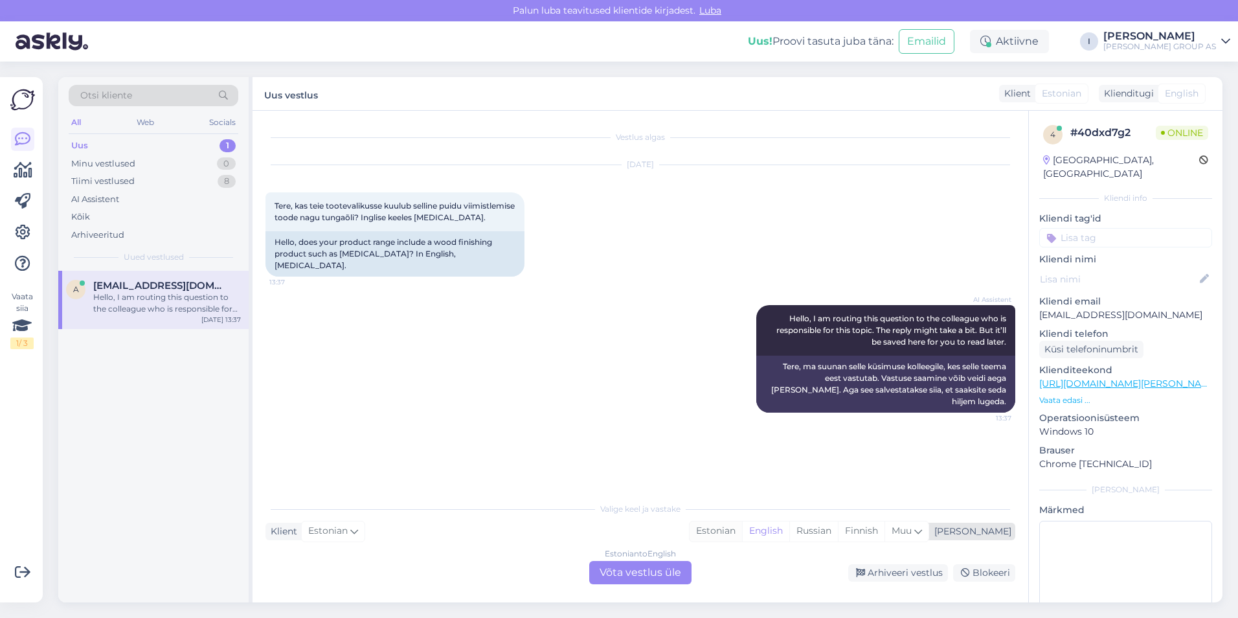
click at [742, 534] on div "Estonian" at bounding box center [716, 530] width 52 height 19
click at [638, 579] on div "Estonian to Estonian Võta vestlus üle" at bounding box center [640, 572] width 102 height 23
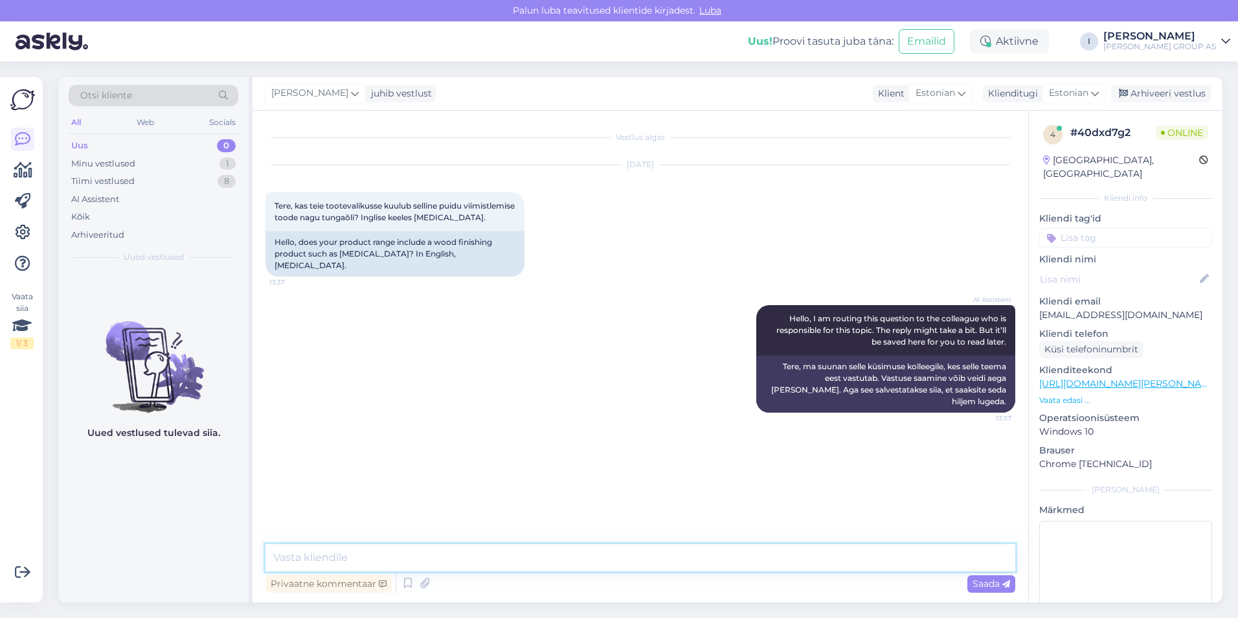
click at [498, 569] on textarea at bounding box center [640, 557] width 750 height 27
type textarea "ei [PERSON_NAME]"
click at [1188, 89] on div "Arhiveeri vestlus" at bounding box center [1161, 93] width 100 height 17
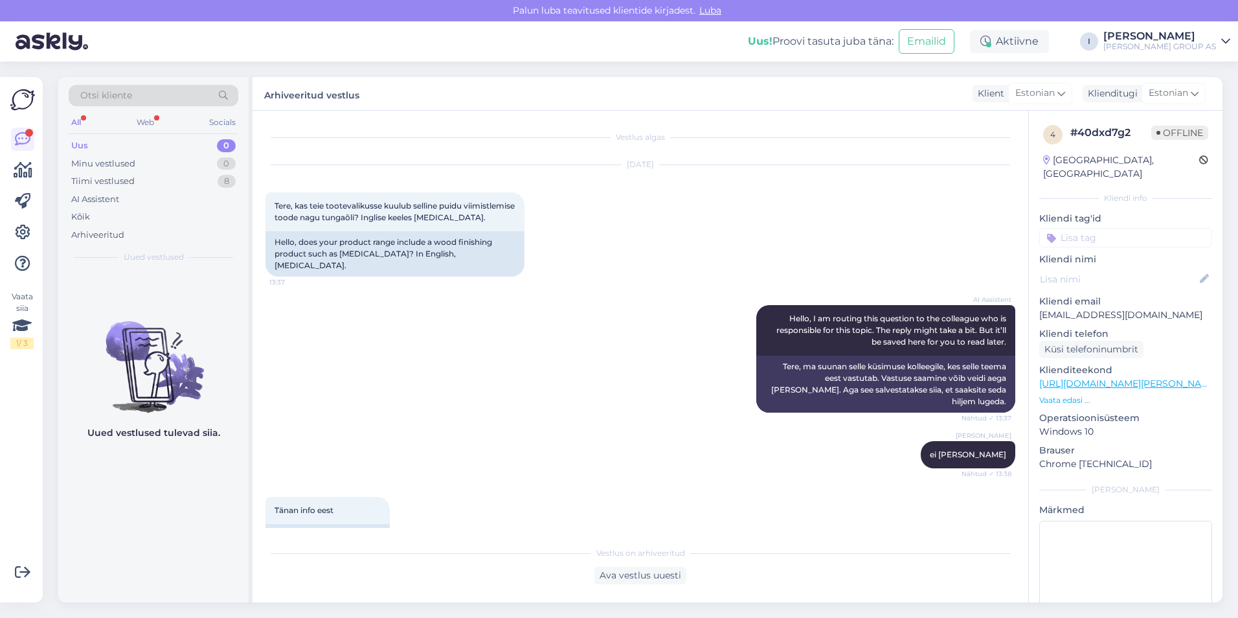
scroll to position [98, 0]
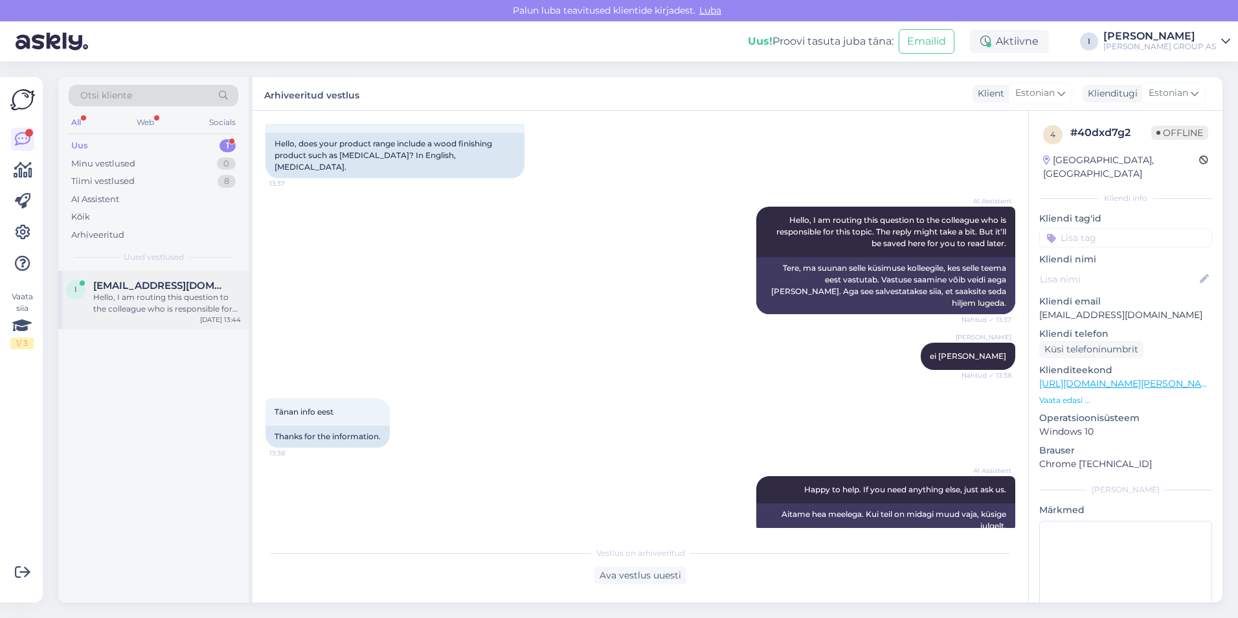
click at [154, 289] on span "[EMAIL_ADDRESS][DOMAIN_NAME]" at bounding box center [160, 286] width 135 height 12
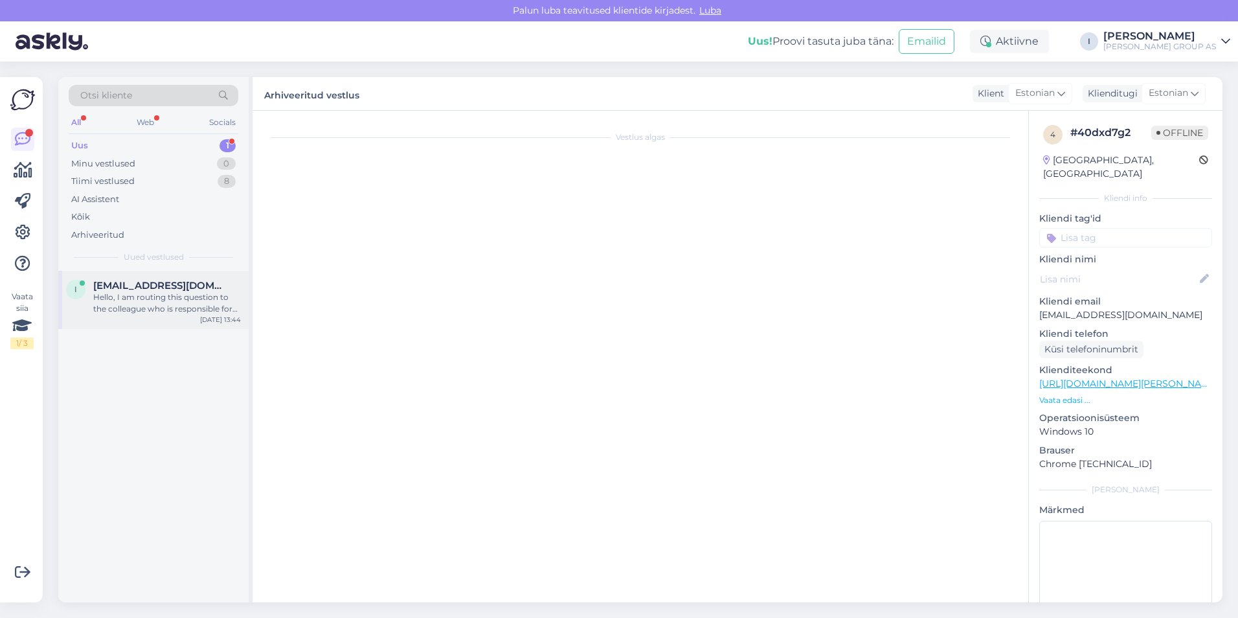
scroll to position [0, 0]
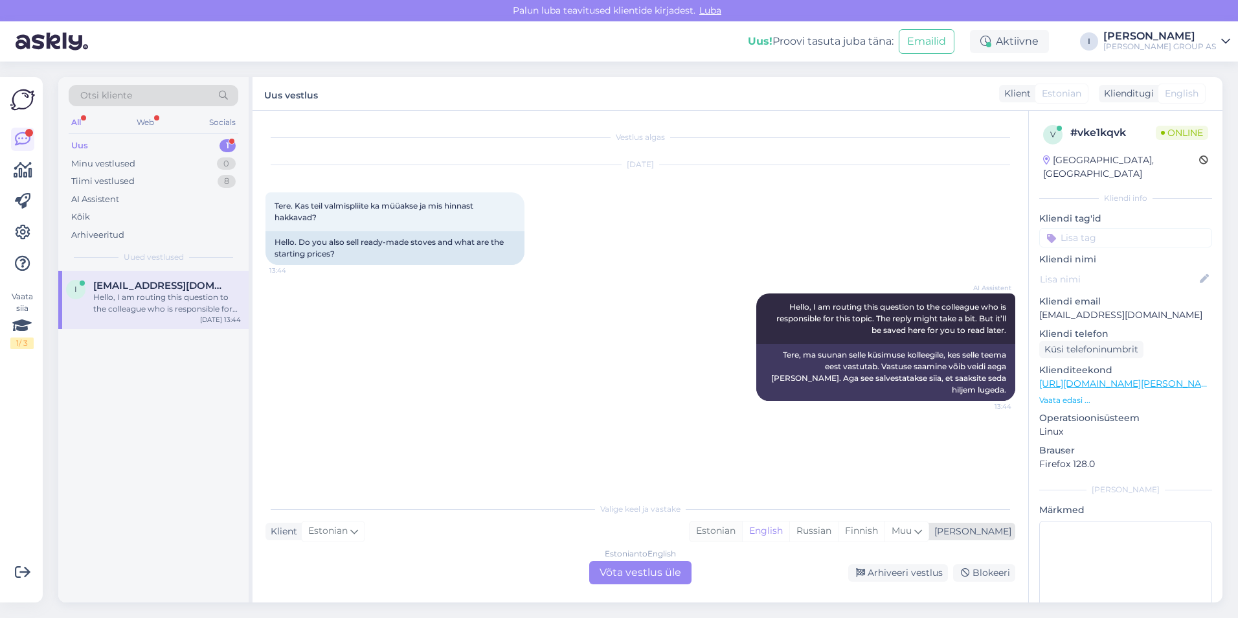
click at [742, 534] on div "Estonian" at bounding box center [716, 530] width 52 height 19
click at [679, 573] on div "Estonian to Estonian Võta vestlus üle" at bounding box center [640, 572] width 102 height 23
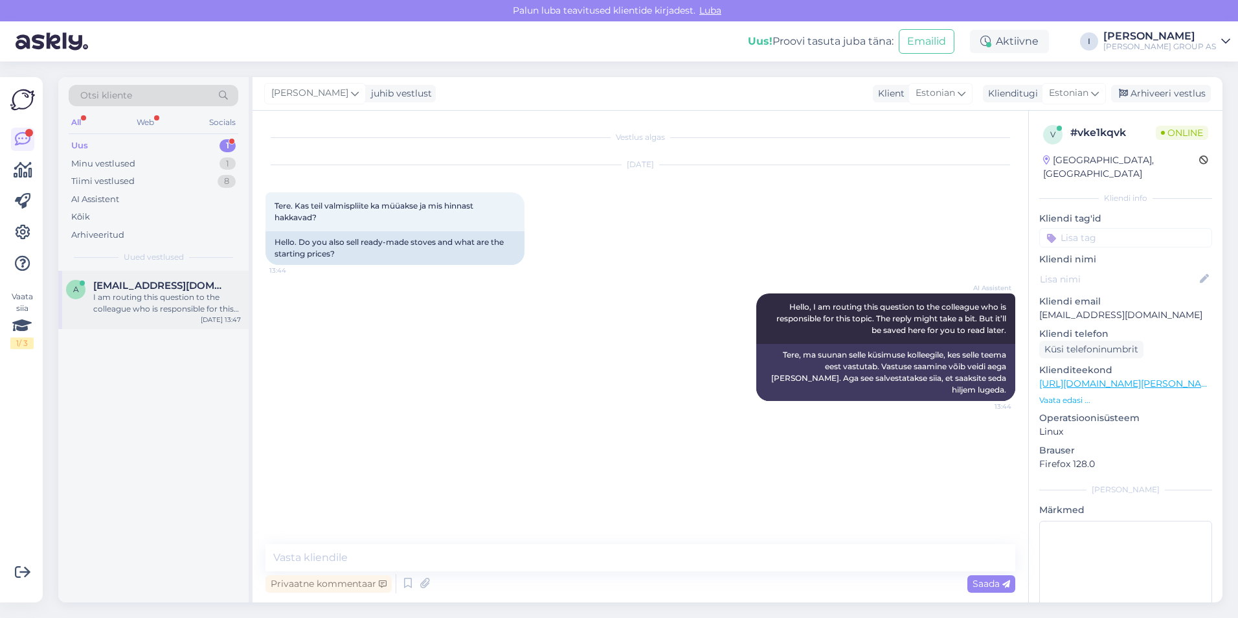
click at [144, 293] on div "I am routing this question to the colleague who is responsible for this topic. …" at bounding box center [167, 302] width 148 height 23
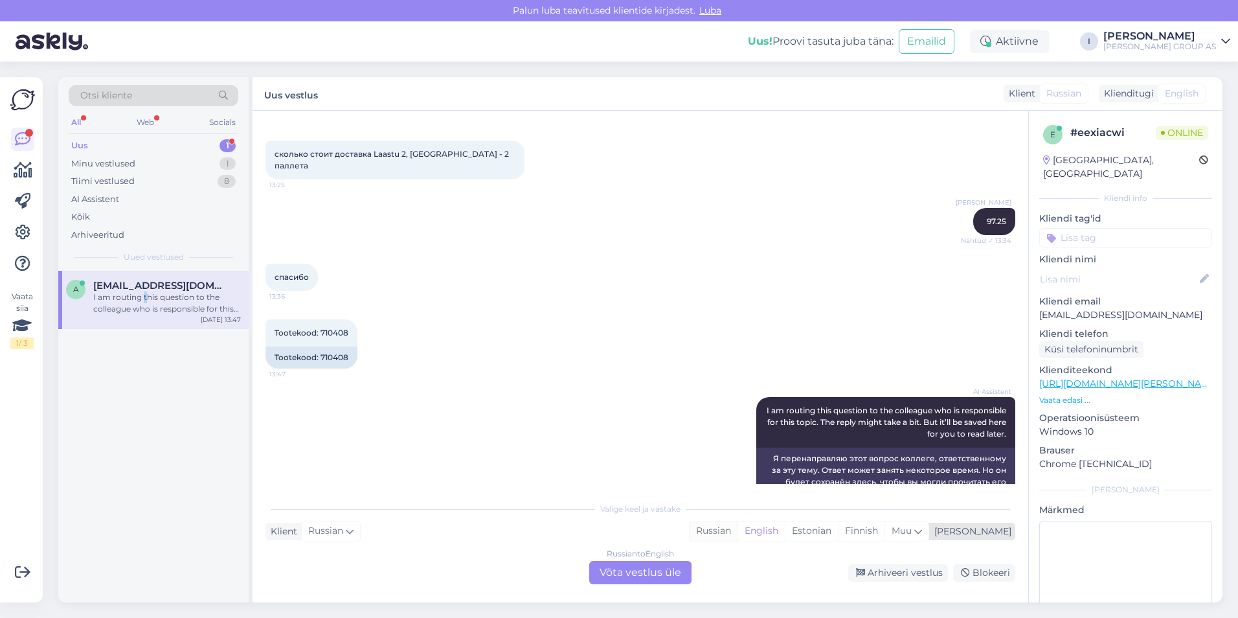
click at [737, 530] on div "Russian" at bounding box center [714, 530] width 48 height 19
click at [645, 581] on div "Russian to Russian Võta vestlus üle" at bounding box center [640, 572] width 102 height 23
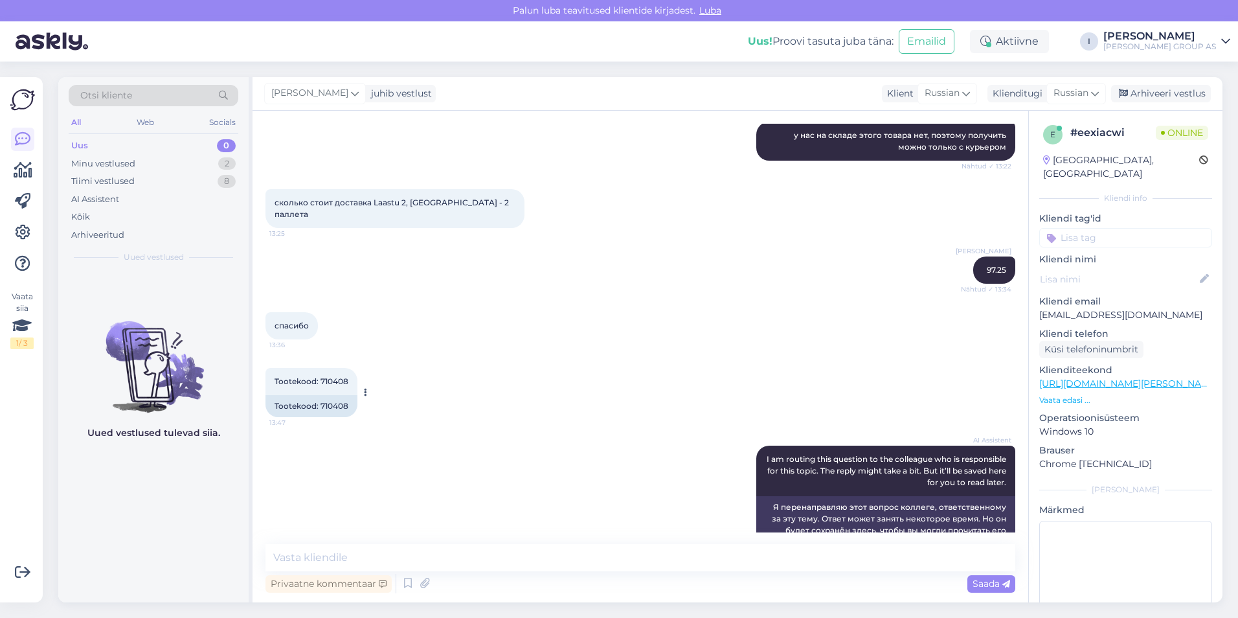
click at [332, 376] on span "Tootekood: 710408" at bounding box center [312, 381] width 74 height 10
copy div "[DATE] 13:47"
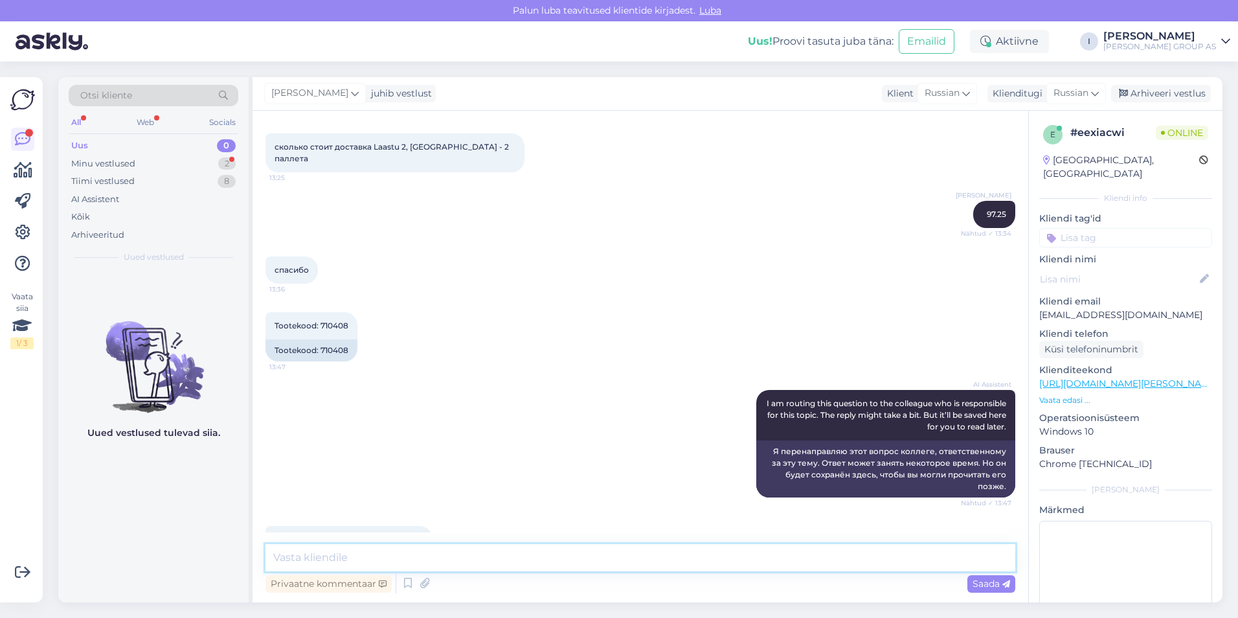
click at [529, 566] on textarea at bounding box center [640, 557] width 750 height 27
click at [491, 554] on textarea at bounding box center [640, 557] width 750 height 27
type textarea "да, 385 пачек"
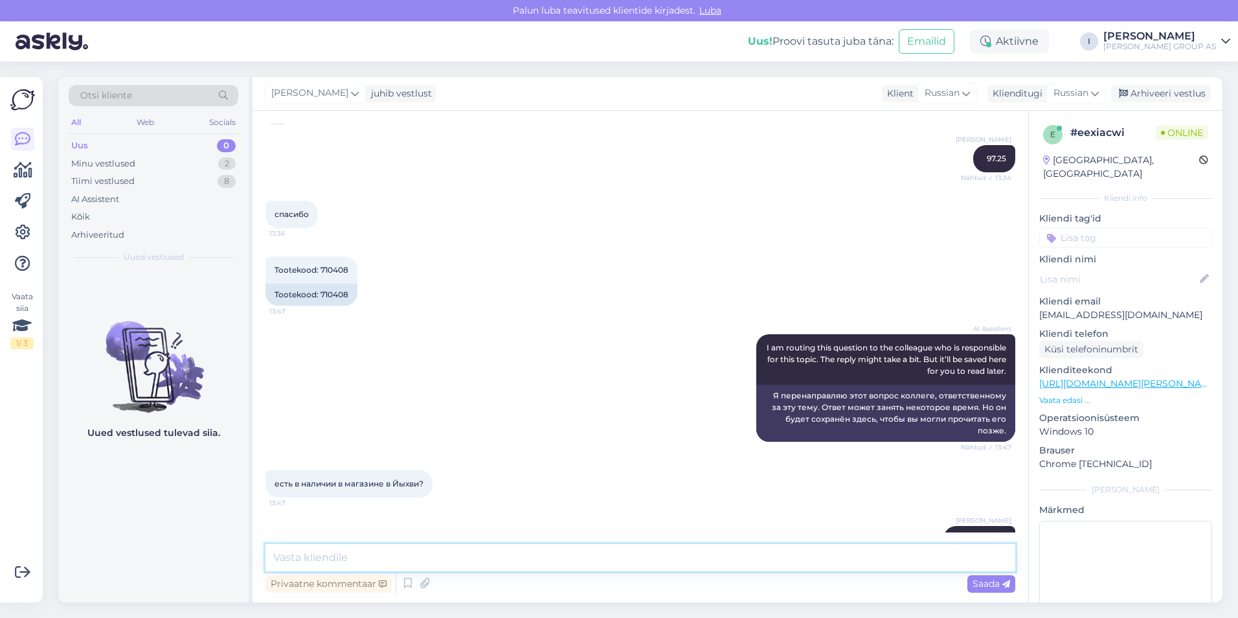
type textarea "у"
type textarea "цена в магазине такая же"
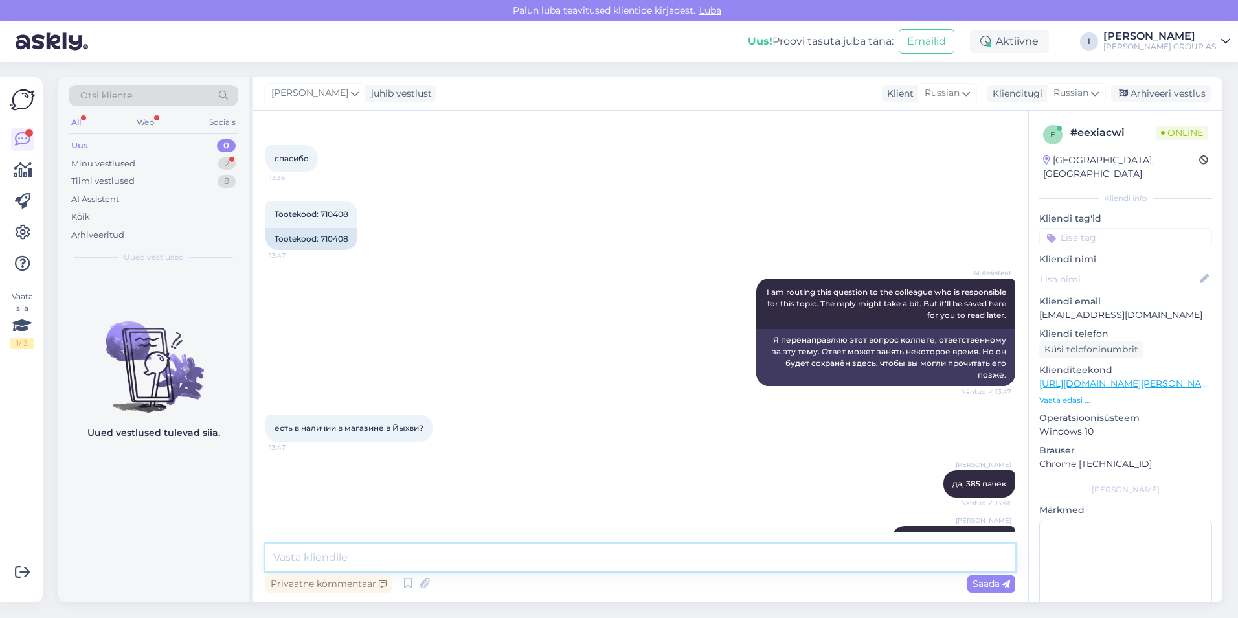
scroll to position [886, 0]
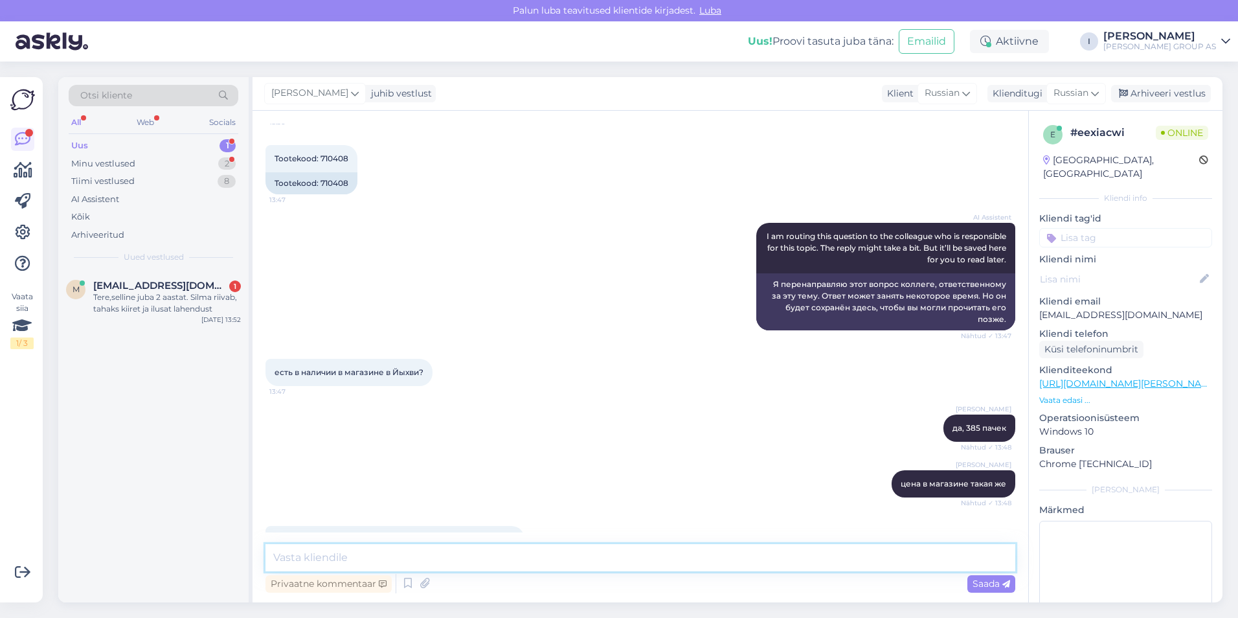
click at [530, 546] on textarea at bounding box center [640, 557] width 750 height 27
type textarea "заказ можно оформить на нашем сайте"
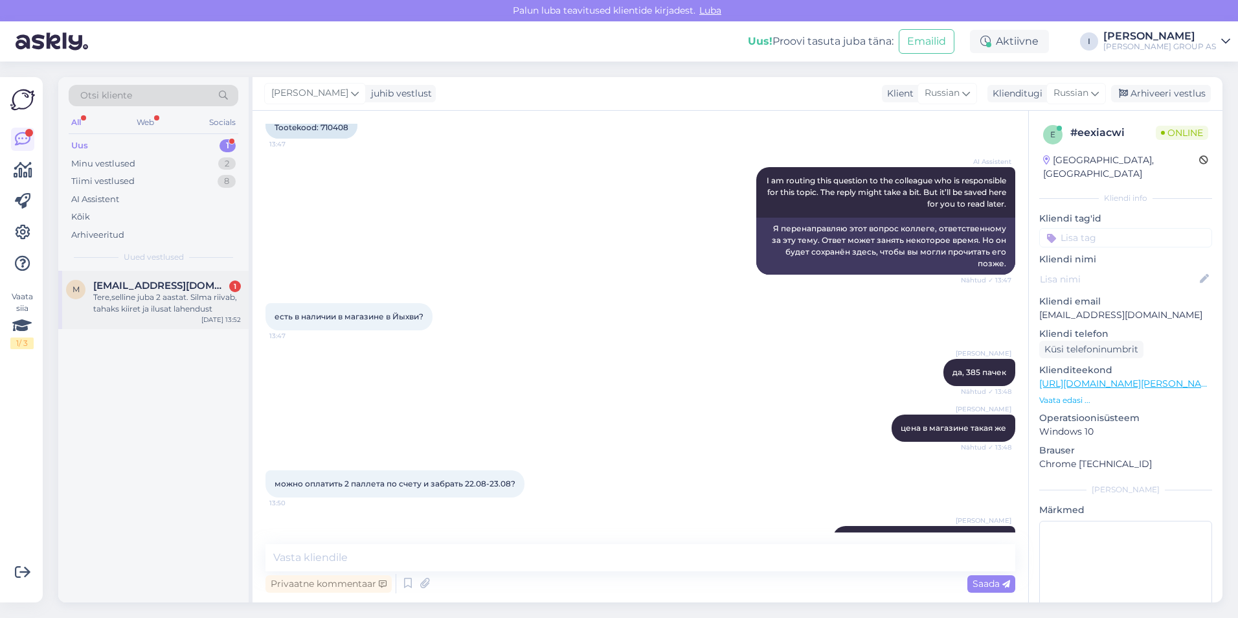
click at [153, 312] on div "Tere,selline juba 2 aastat. Silma riivab, tahaks kiiret ja ilusat lahendust" at bounding box center [167, 302] width 148 height 23
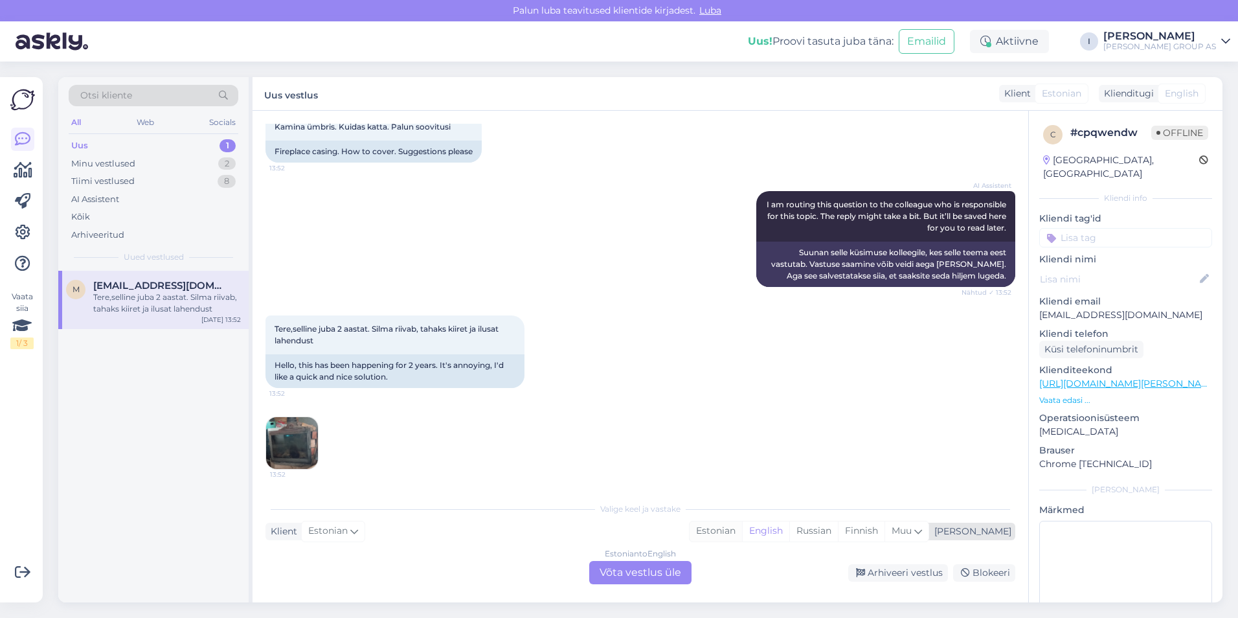
click at [742, 534] on div "Estonian" at bounding box center [716, 530] width 52 height 19
click at [653, 568] on div "Estonian to Estonian Võta vestlus üle" at bounding box center [640, 572] width 102 height 23
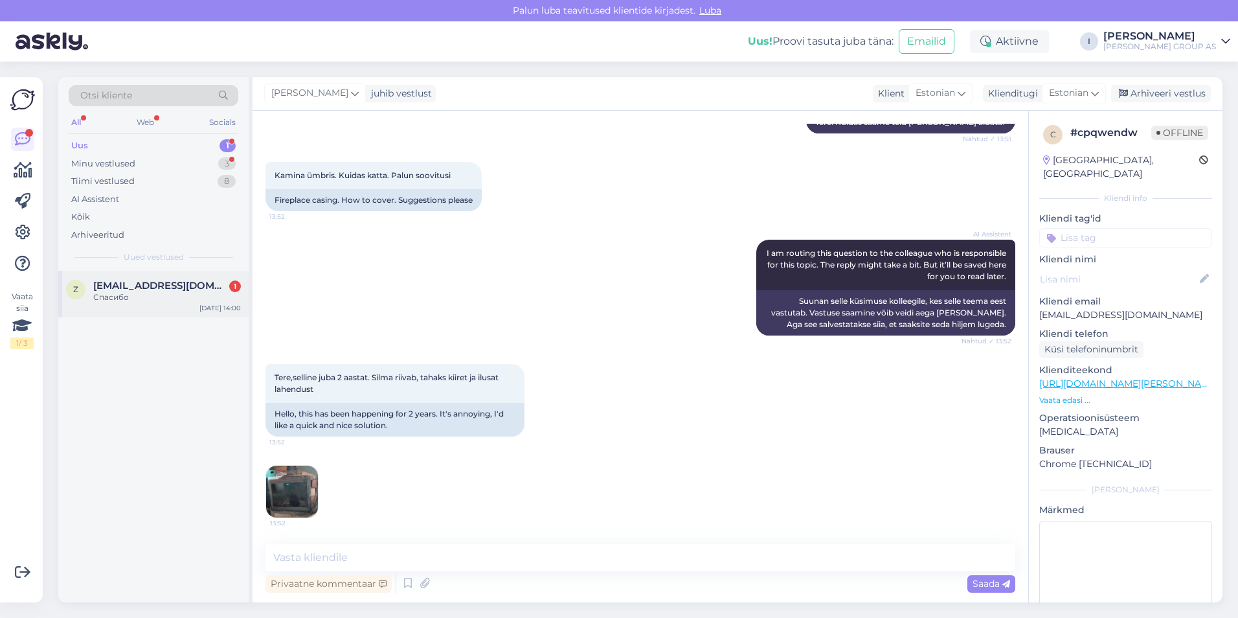
click at [113, 299] on div "Спасибо" at bounding box center [167, 297] width 148 height 12
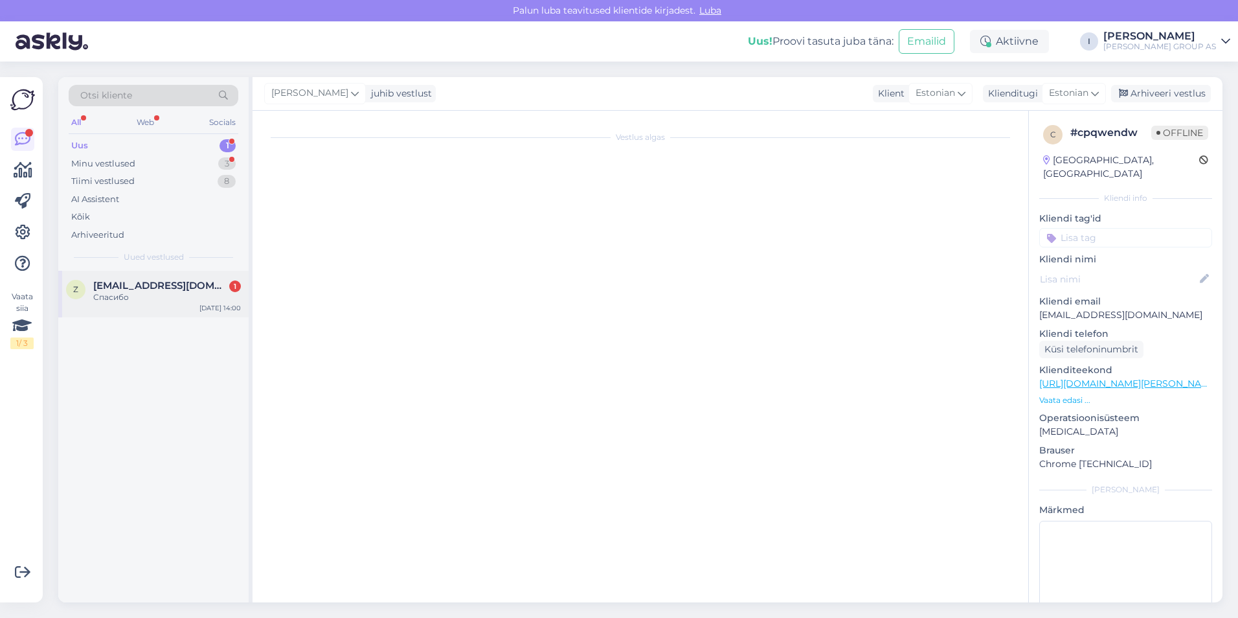
scroll to position [32, 0]
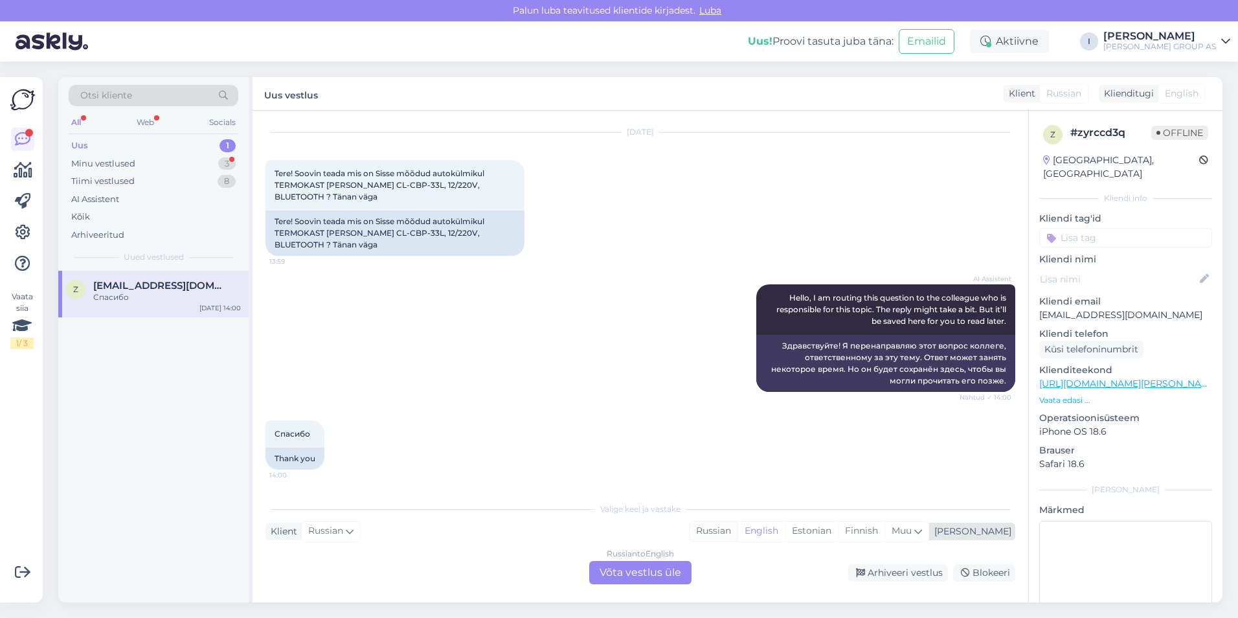
click at [737, 528] on div "Russian" at bounding box center [714, 530] width 48 height 19
click at [654, 569] on div "Russian to Russian Võta vestlus üle" at bounding box center [640, 572] width 102 height 23
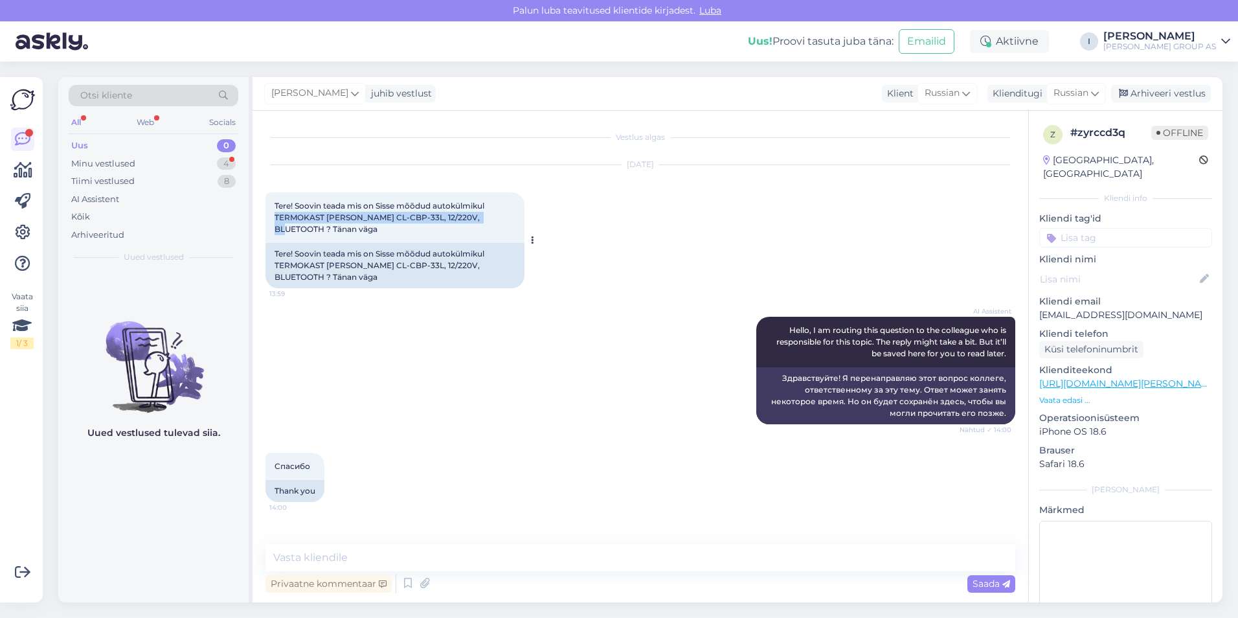
drag, startPoint x: 274, startPoint y: 215, endPoint x: 486, endPoint y: 221, distance: 212.5
click at [486, 221] on div "Tere! Soovin teada mis on Sisse mõõdud autokülmikul TERMOKAST [PERSON_NAME] CL-…" at bounding box center [394, 217] width 259 height 51
click at [542, 559] on textarea at bounding box center [640, 557] width 750 height 27
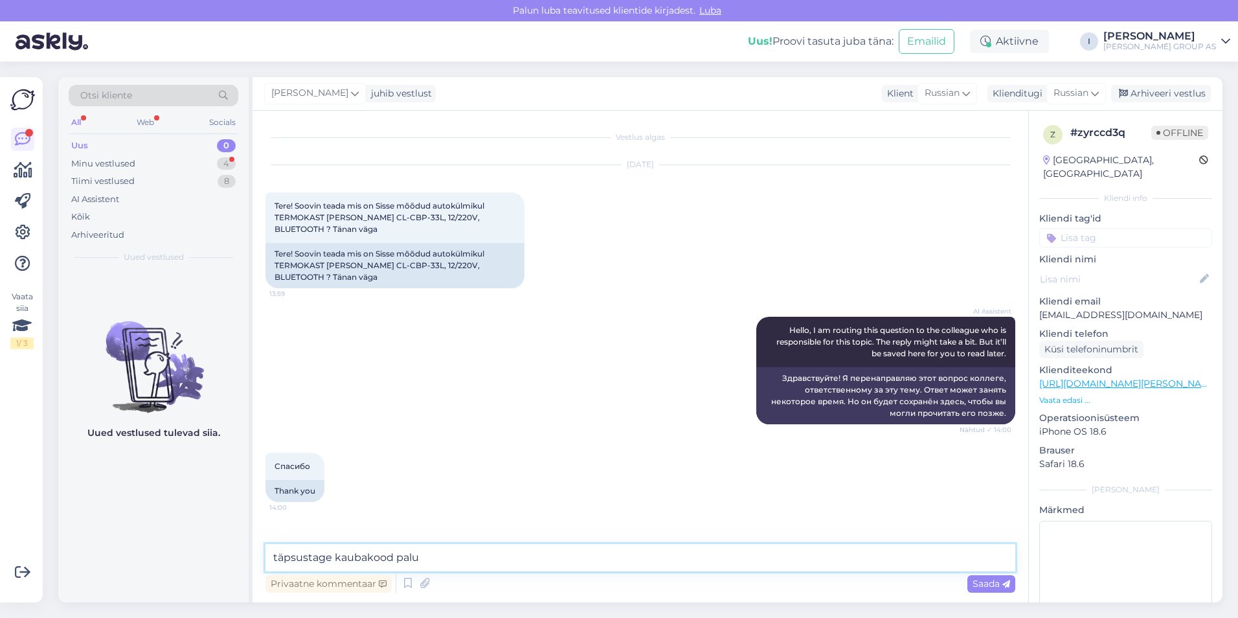
type textarea "täpsustage kaubakood palun"
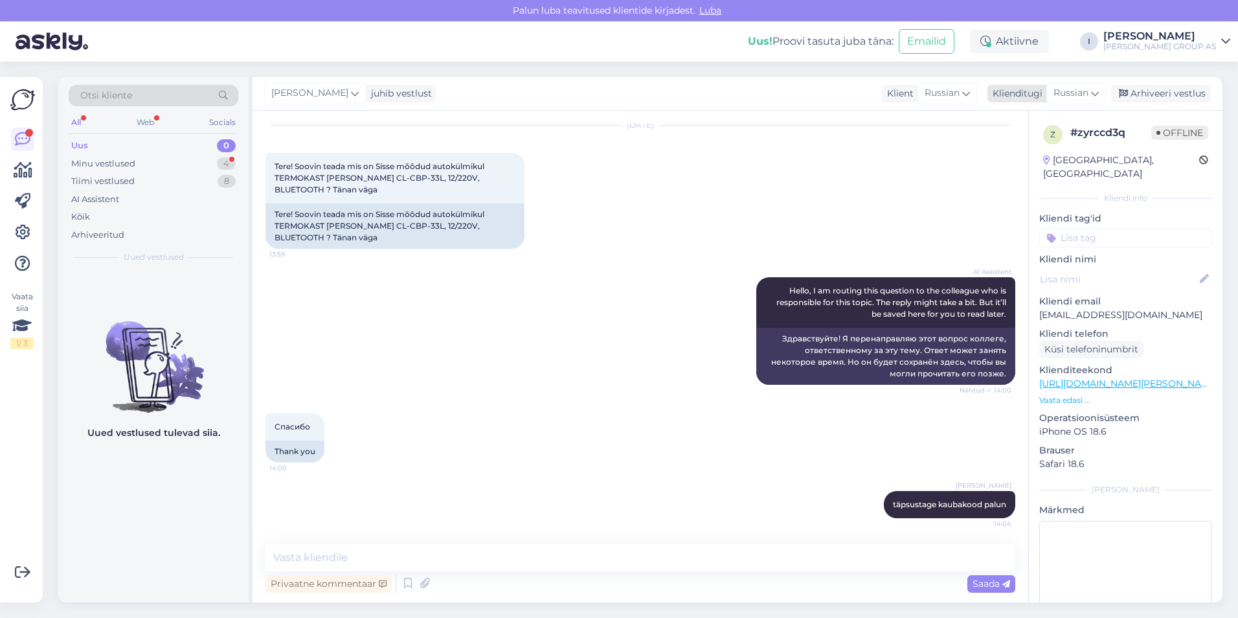
click at [1195, 95] on div "Arhiveeri vestlus" at bounding box center [1161, 93] width 100 height 17
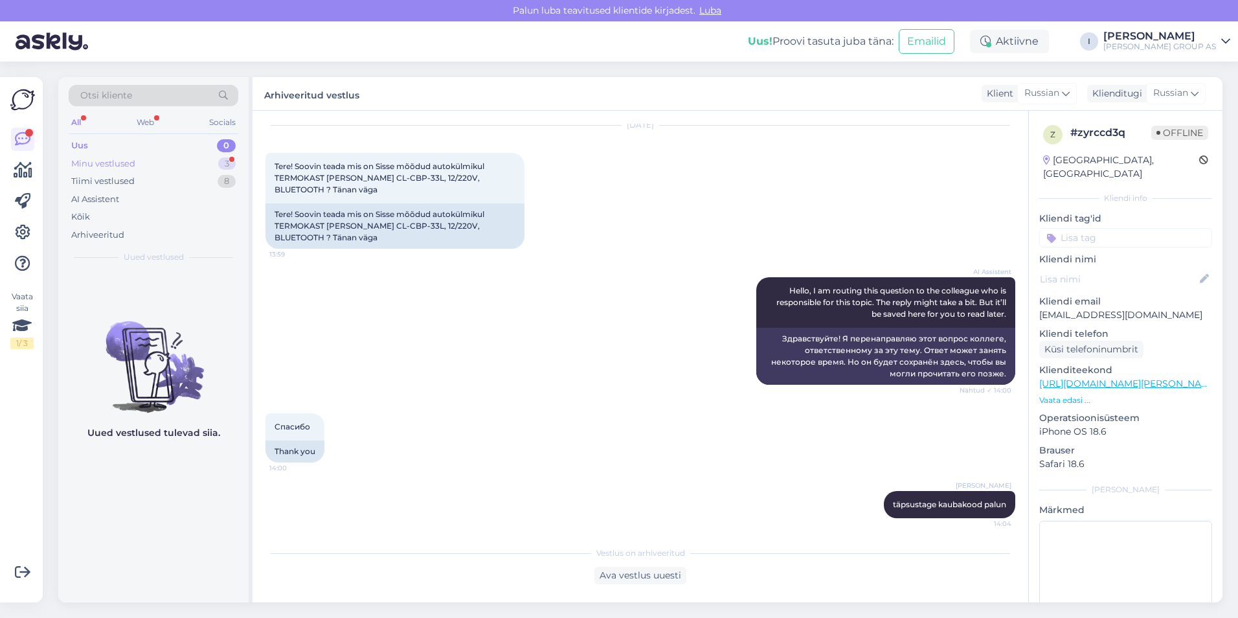
click at [164, 164] on div "Minu vestlused 3" at bounding box center [154, 164] width 170 height 18
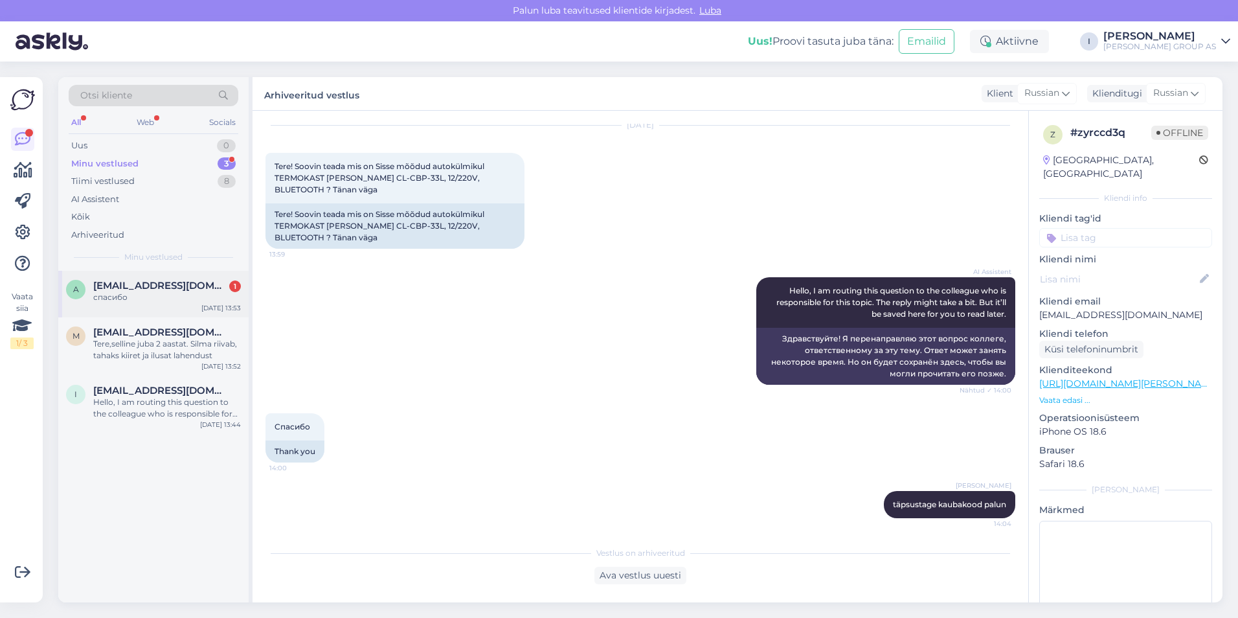
click at [149, 293] on div "спасибо" at bounding box center [167, 297] width 148 height 12
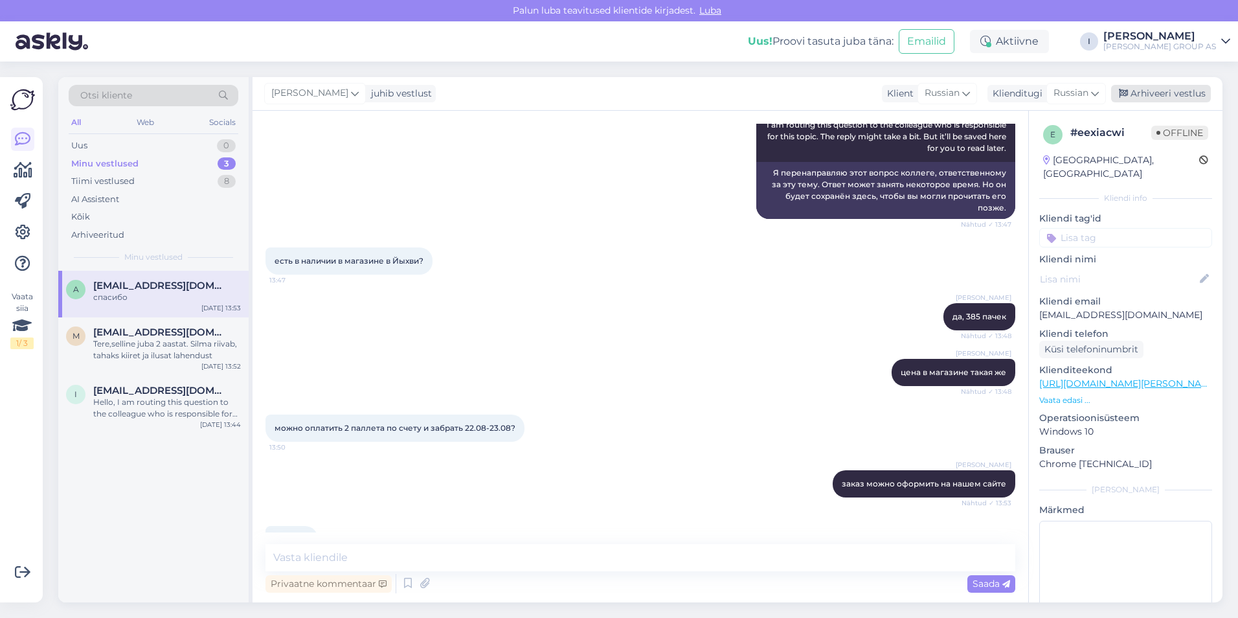
click at [1184, 91] on div "Arhiveeri vestlus" at bounding box center [1161, 93] width 100 height 17
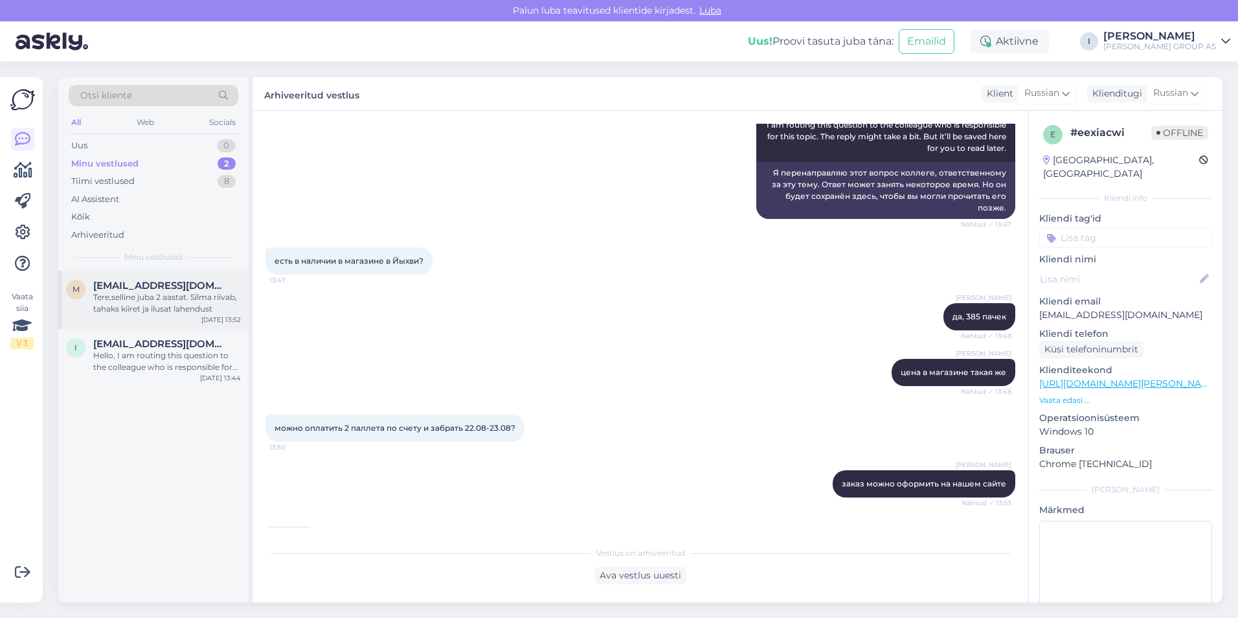
click at [142, 297] on div "Tere,selline juba 2 aastat. Silma riivab, tahaks kiiret ja ilusat lahendust" at bounding box center [167, 302] width 148 height 23
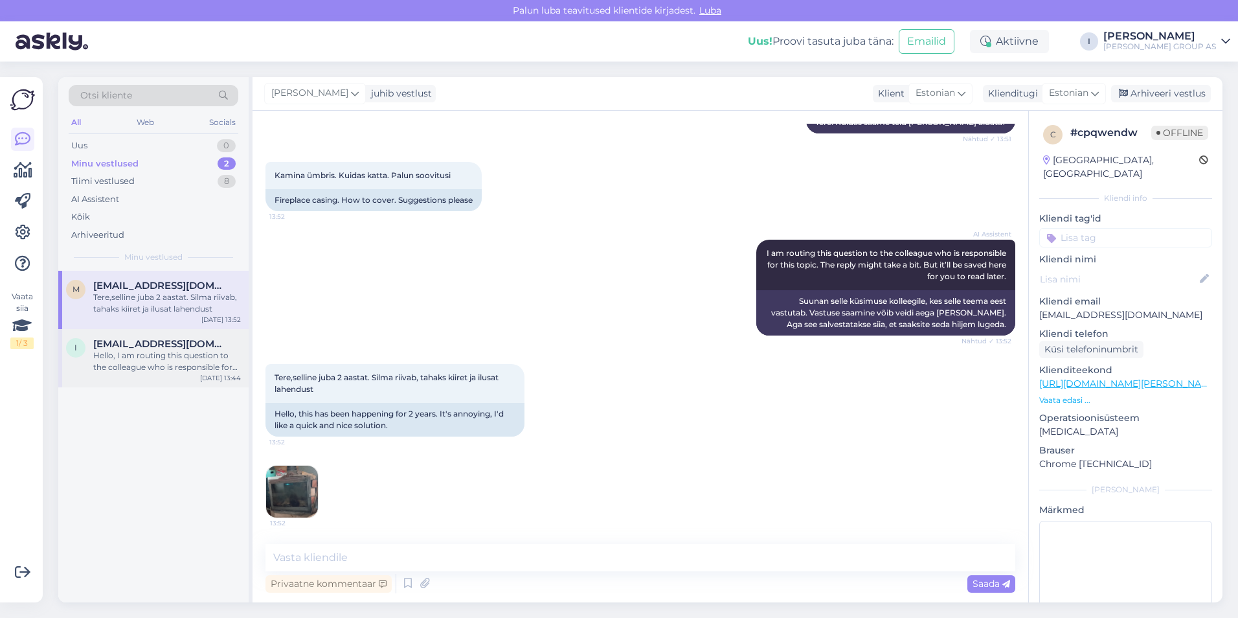
click at [109, 361] on div "Hello, I am routing this question to the colleague who is responsible for this …" at bounding box center [167, 361] width 148 height 23
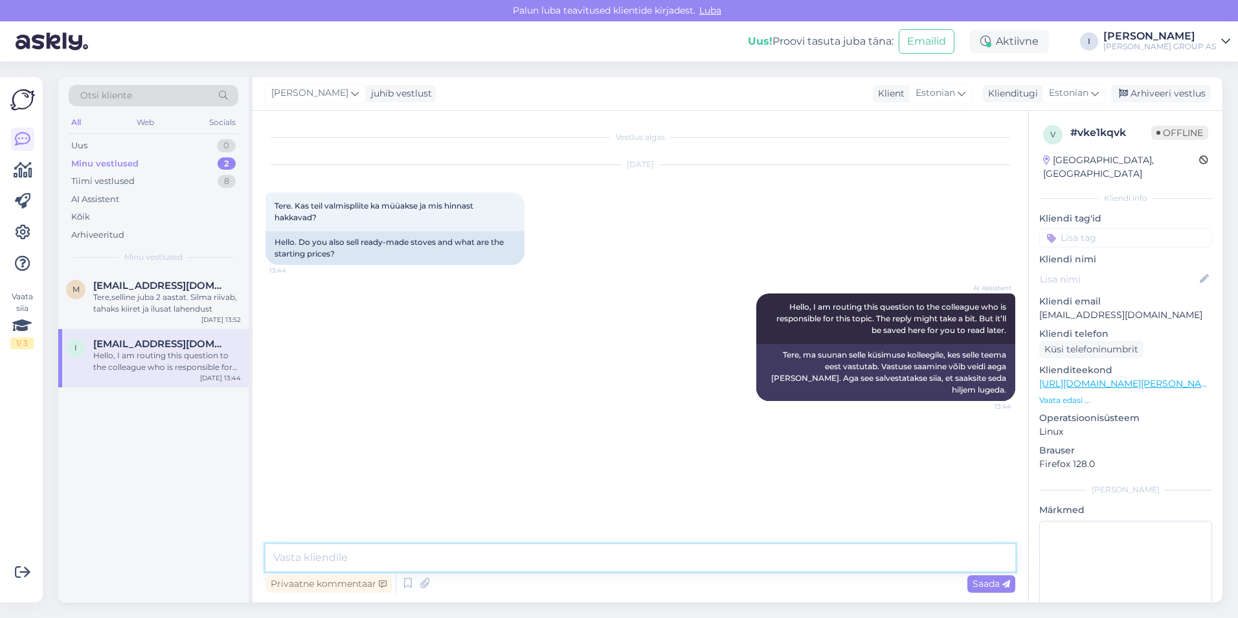
click at [518, 549] on textarea at bounding box center [640, 557] width 750 height 27
type textarea "ei [PERSON_NAME]"
click at [1177, 91] on div "Arhiveeri vestlus" at bounding box center [1161, 93] width 100 height 17
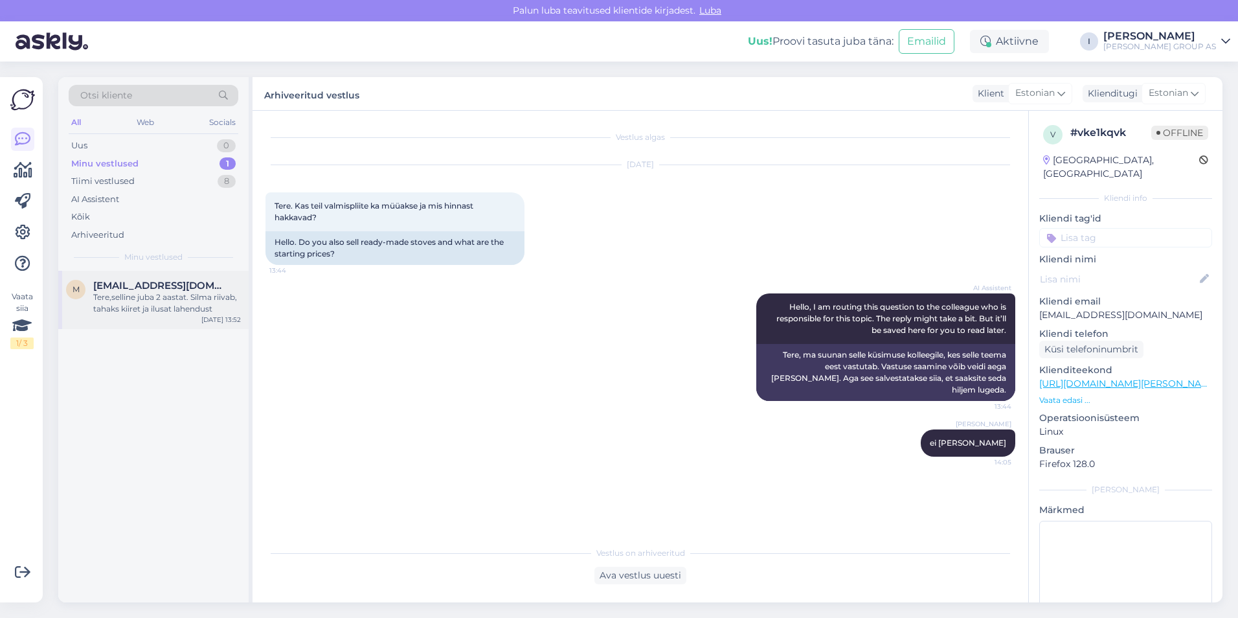
click at [128, 311] on div "Tere,selline juba 2 aastat. Silma riivab, tahaks kiiret ja ilusat lahendust" at bounding box center [167, 302] width 148 height 23
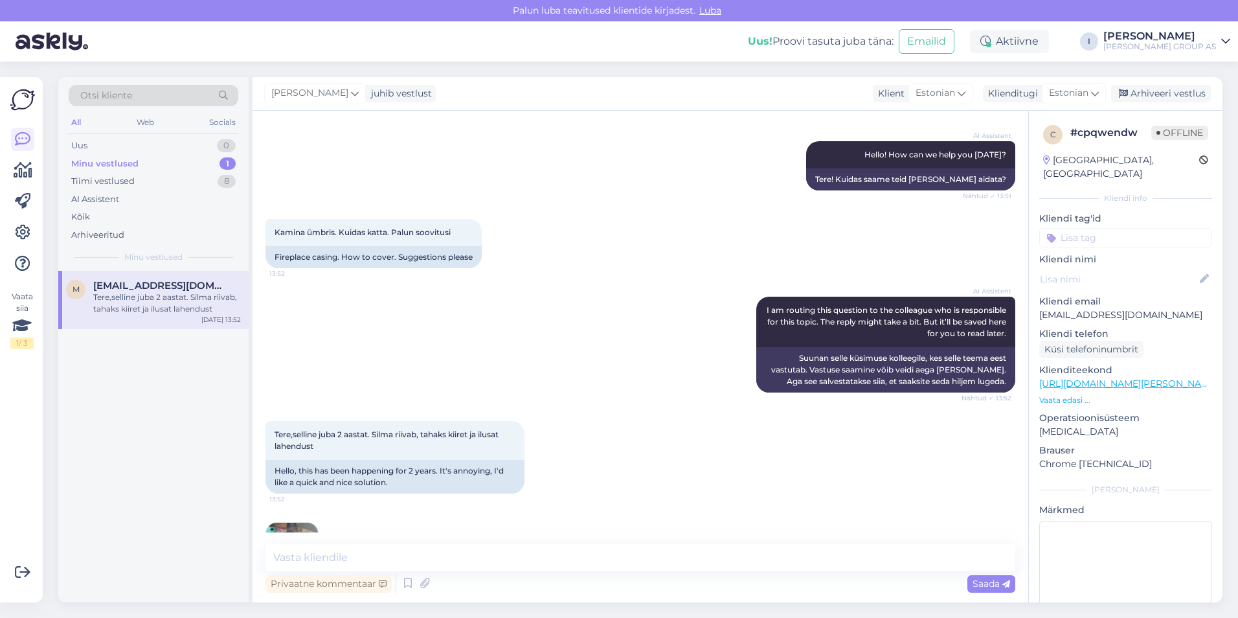
scroll to position [186, 0]
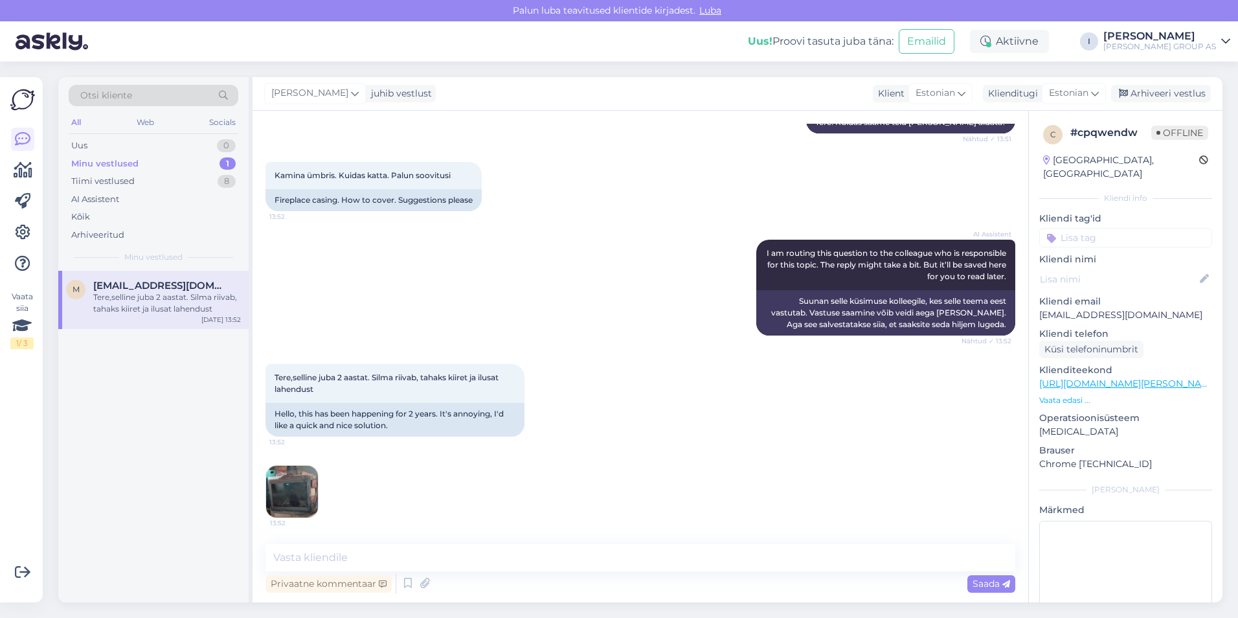
click at [282, 490] on img at bounding box center [292, 492] width 52 height 52
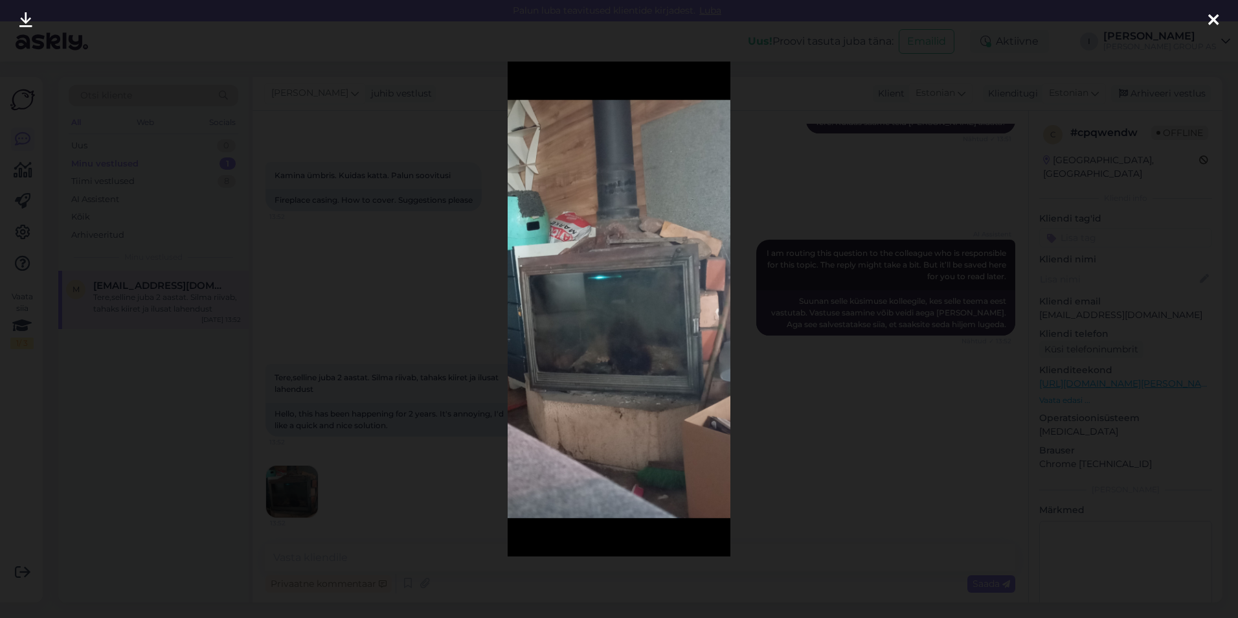
click at [1219, 14] on div at bounding box center [1213, 20] width 26 height 41
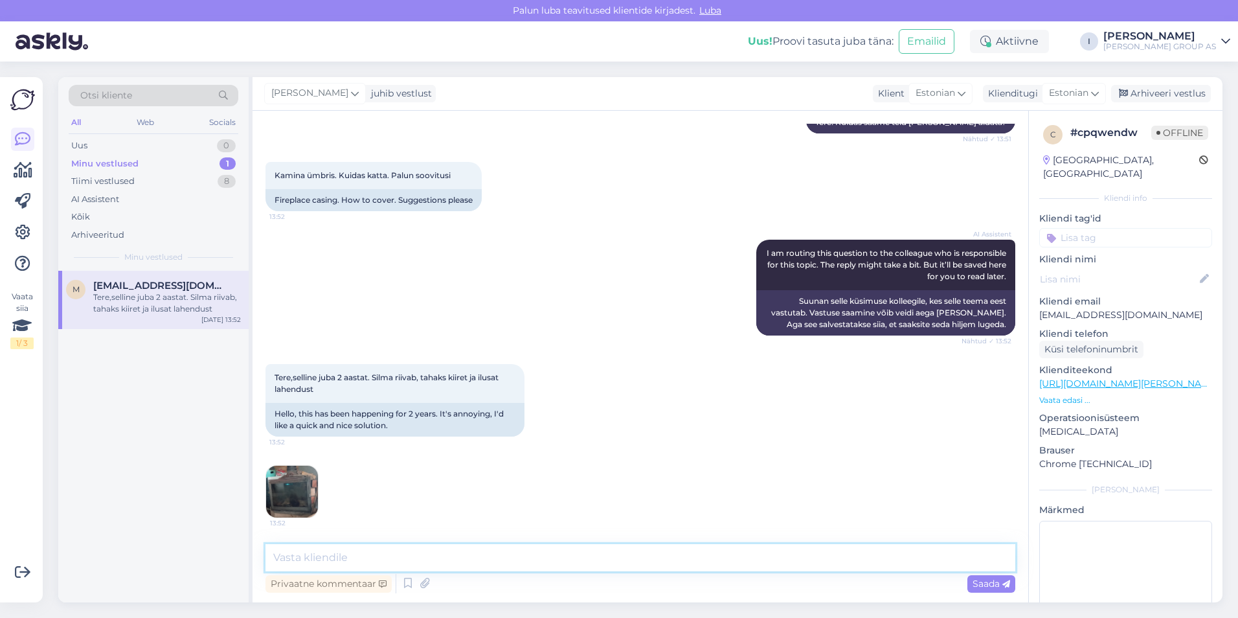
click at [617, 557] on textarea at bounding box center [640, 557] width 750 height 27
type textarea "palume pöörduda spetsialistide [PERSON_NAME]"
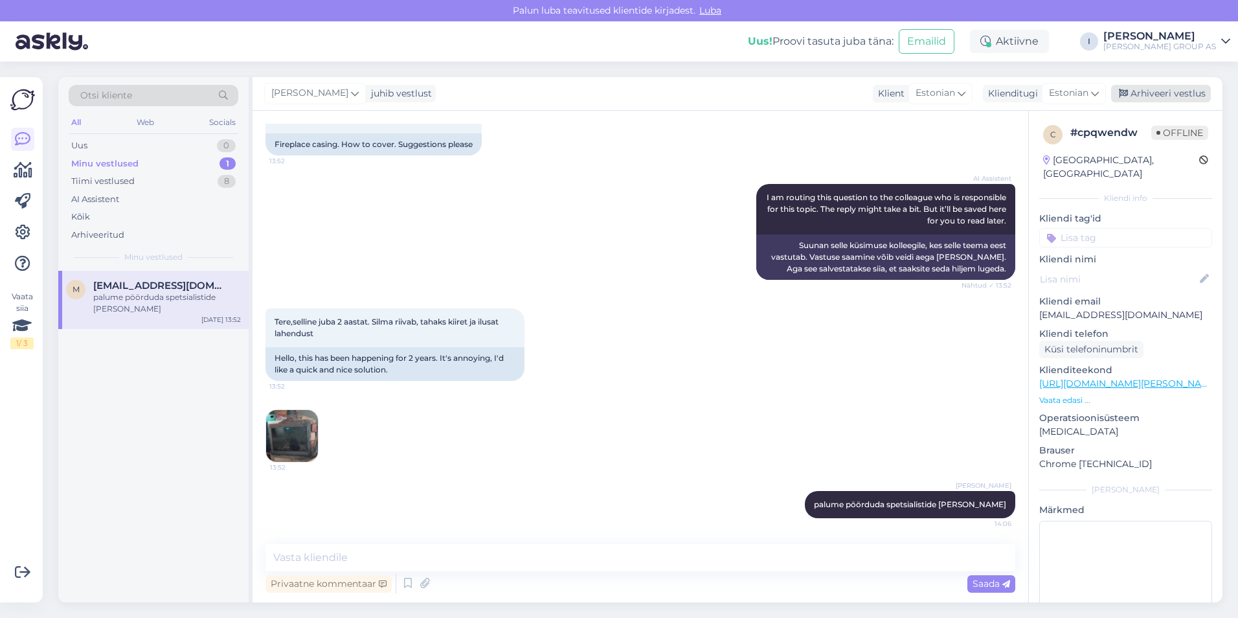
click at [1184, 88] on div "Arhiveeri vestlus" at bounding box center [1161, 93] width 100 height 17
